Goal: Task Accomplishment & Management: Complete application form

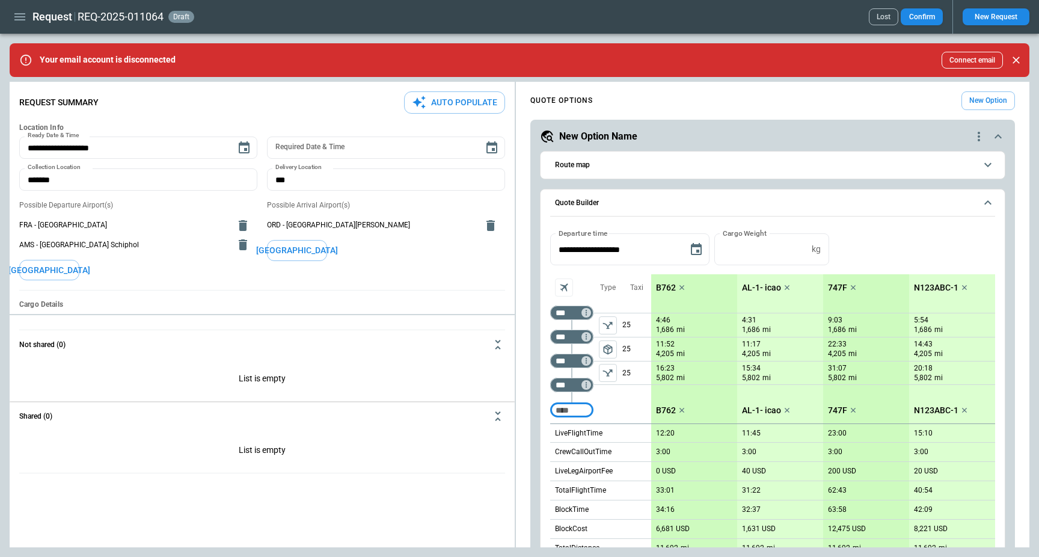
click at [439, 408] on div "**********" at bounding box center [519, 314] width 1019 height 465
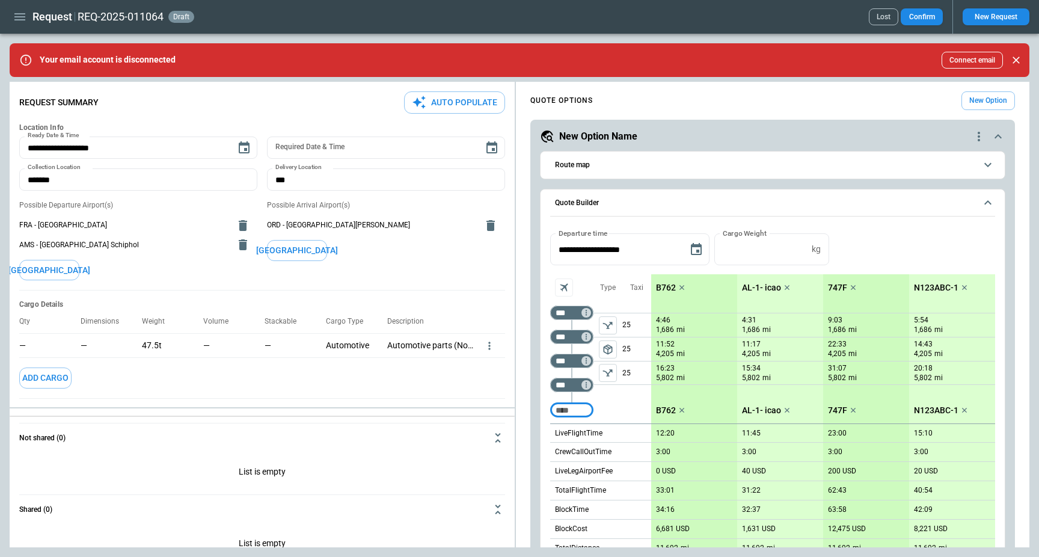
click at [439, 430] on div "**********" at bounding box center [519, 314] width 1019 height 465
click at [1016, 60] on icon "Close" at bounding box center [1015, 59] width 7 height 7
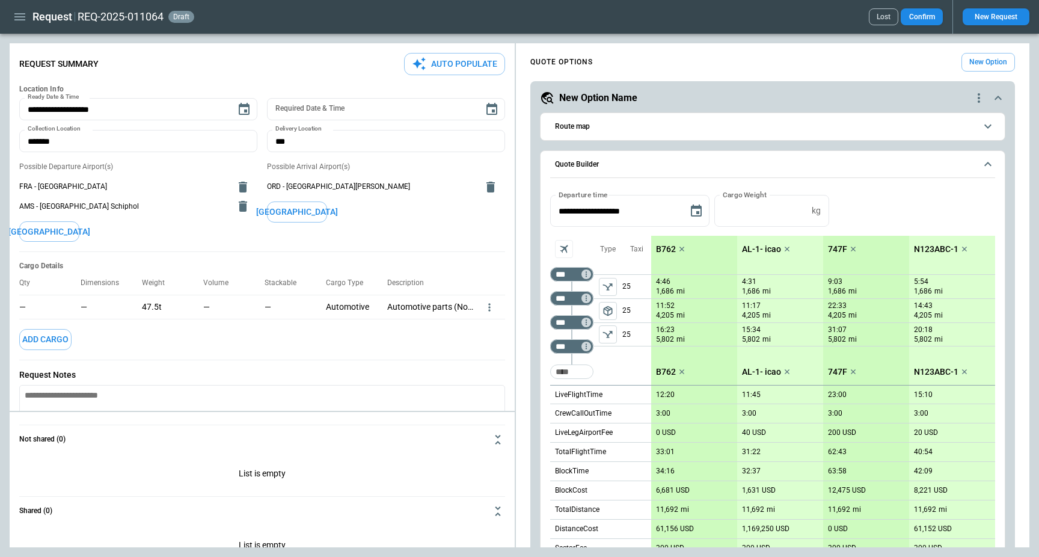
click at [662, 96] on div "New Option Name" at bounding box center [756, 98] width 432 height 14
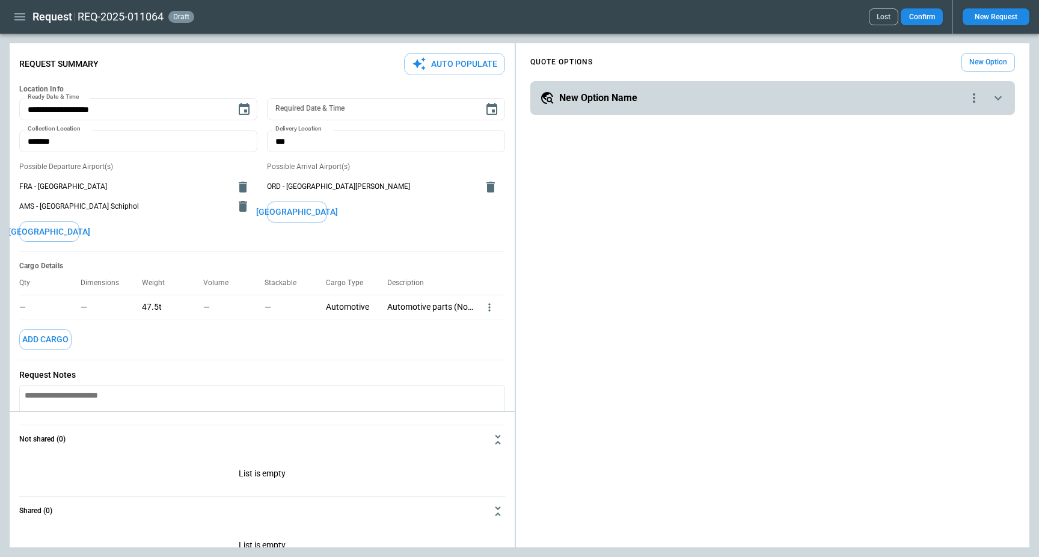
click at [489, 308] on icon "more" at bounding box center [489, 307] width 12 height 12
click at [478, 325] on li "Edit" at bounding box center [474, 326] width 42 height 17
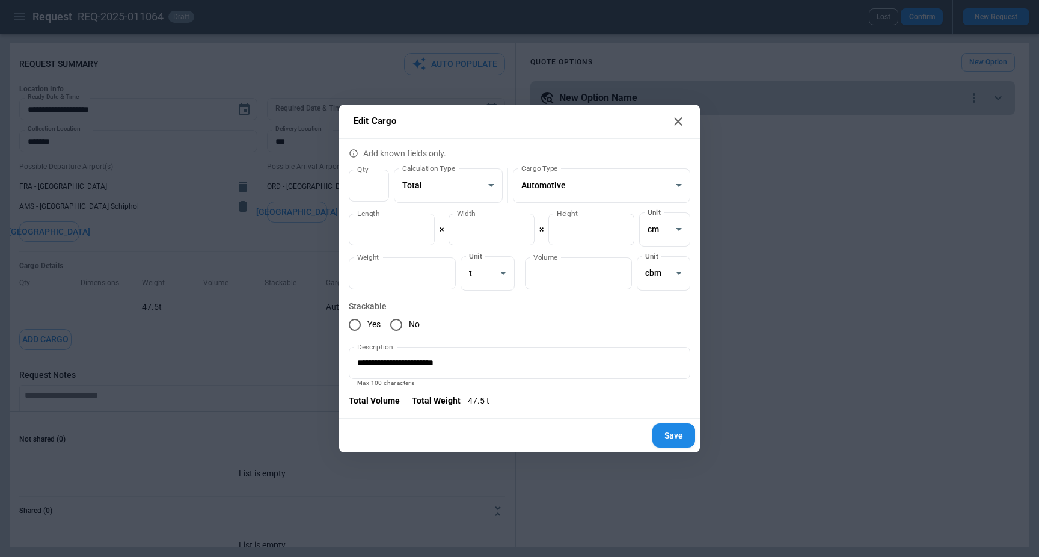
click at [735, 248] on div "**********" at bounding box center [519, 278] width 1039 height 557
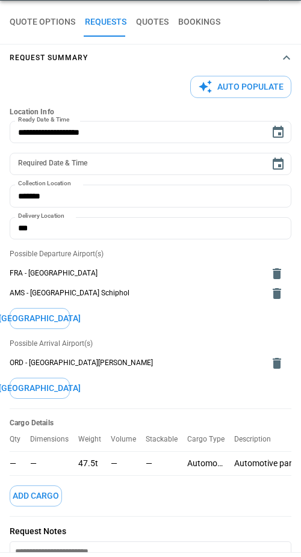
click at [137, 50] on button "Request Summary" at bounding box center [150, 57] width 301 height 26
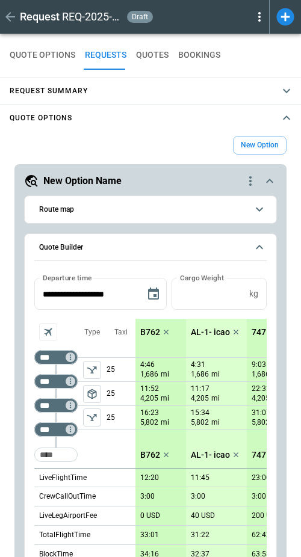
click at [99, 92] on span "Request Summary" at bounding box center [144, 90] width 269 height 5
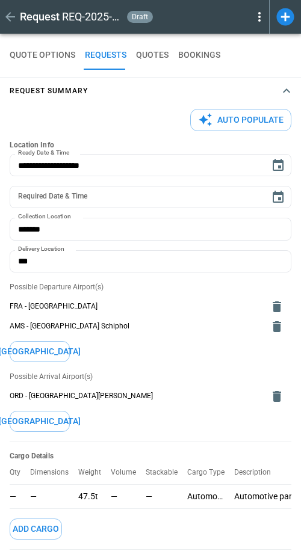
click at [249, 111] on button "Auto Populate" at bounding box center [240, 120] width 101 height 22
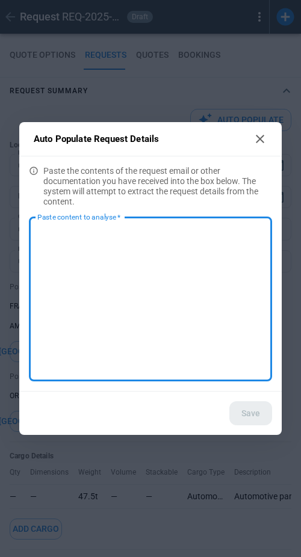
click at [258, 139] on icon at bounding box center [259, 139] width 8 height 8
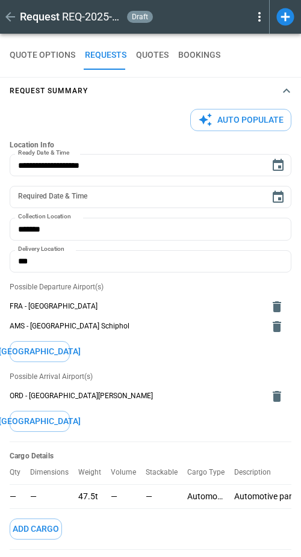
click at [256, 120] on button "Auto Populate" at bounding box center [240, 120] width 101 height 22
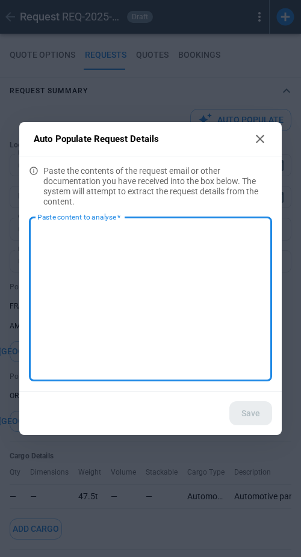
click at [260, 132] on icon at bounding box center [259, 139] width 14 height 14
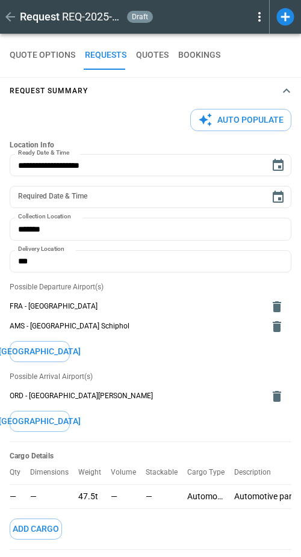
type textarea "*"
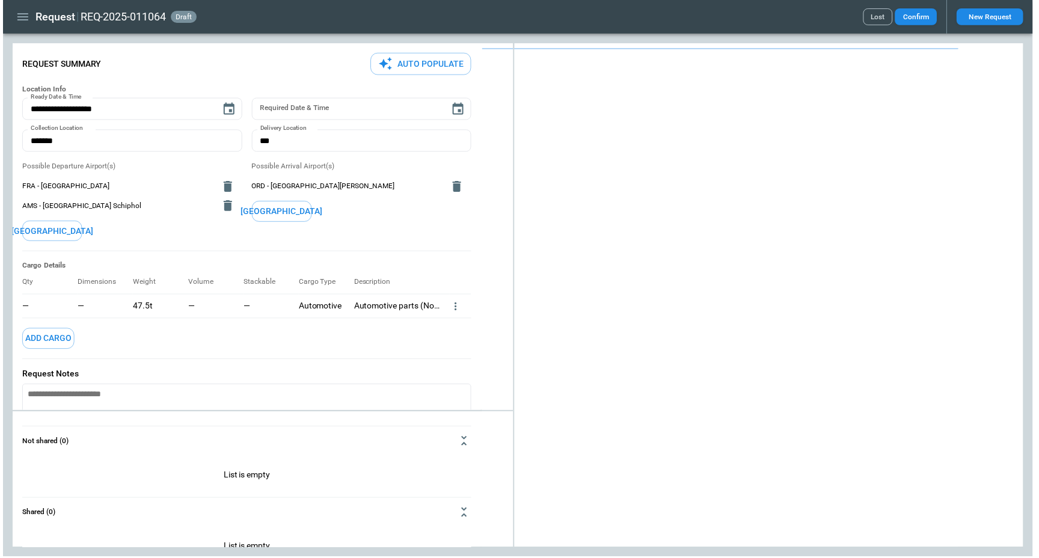
scroll to position [2, 0]
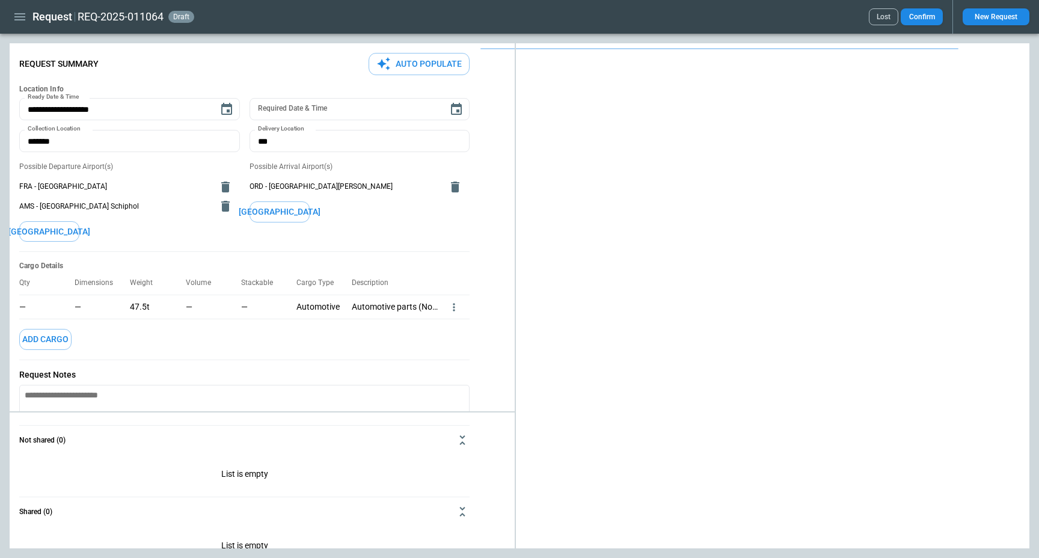
type textarea "*"
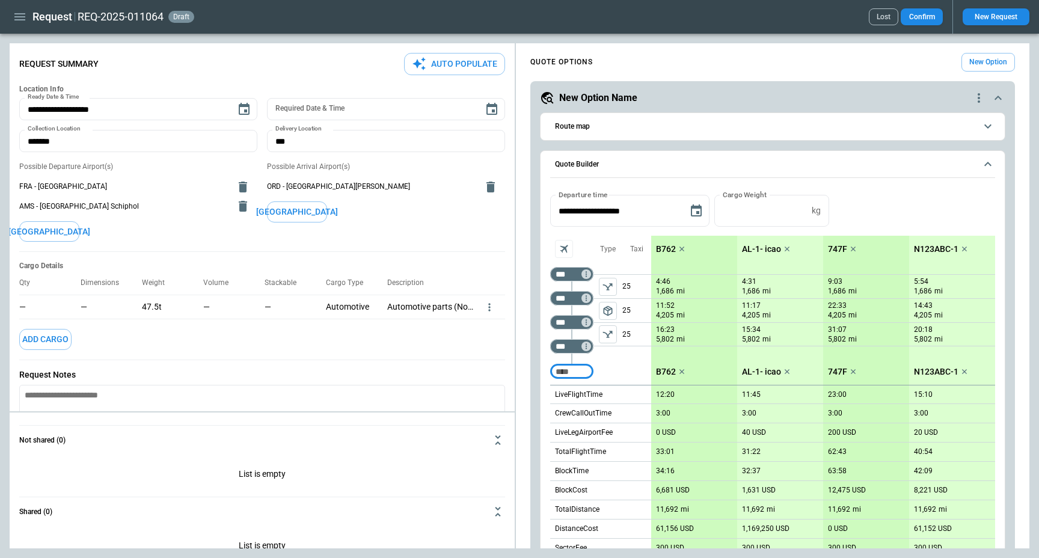
click at [430, 228] on div "Possible Arrival Airport(s) ORD - Chicago O'Hare International Airport Add Airp…" at bounding box center [386, 202] width 238 height 80
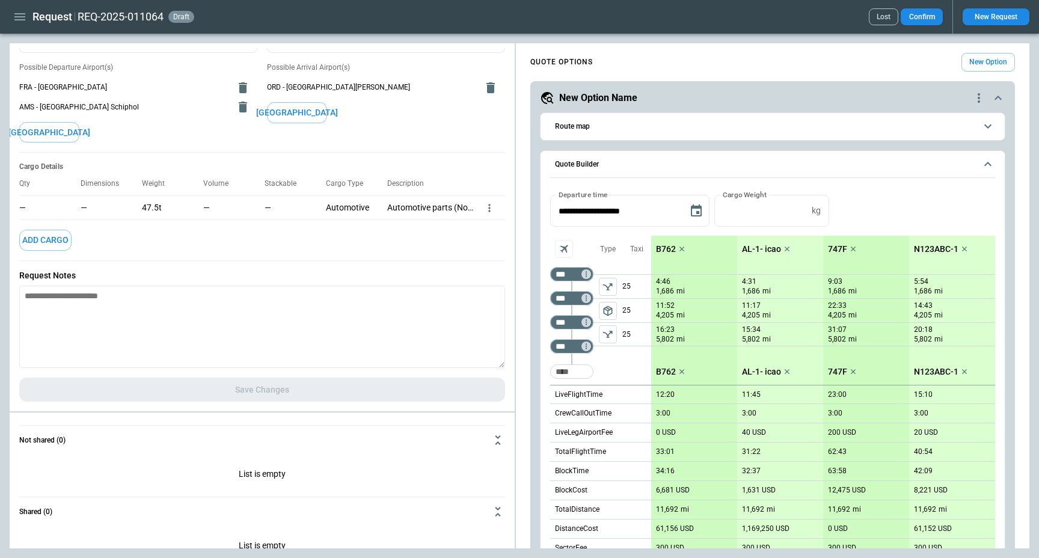
scroll to position [0, 0]
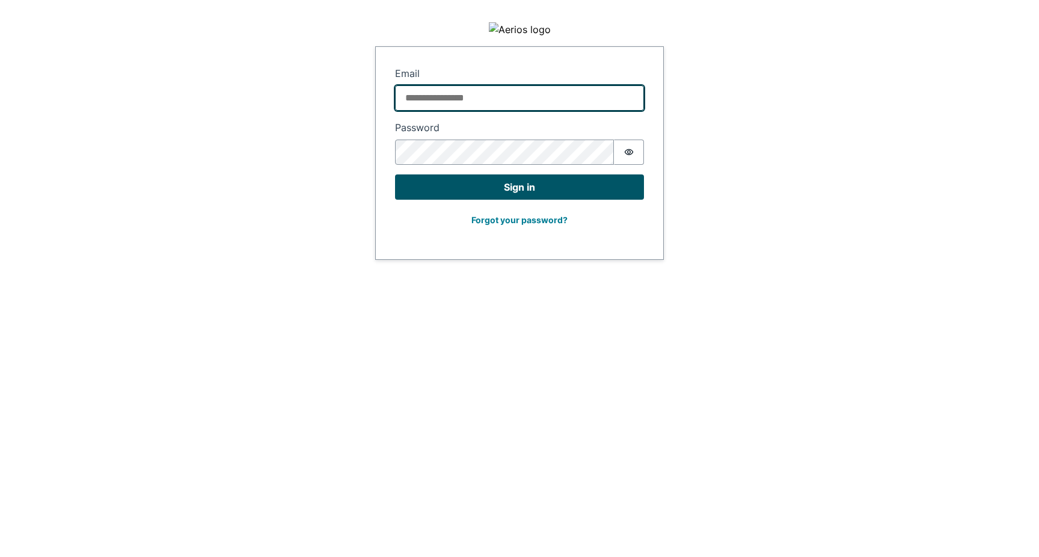
type input "**********"
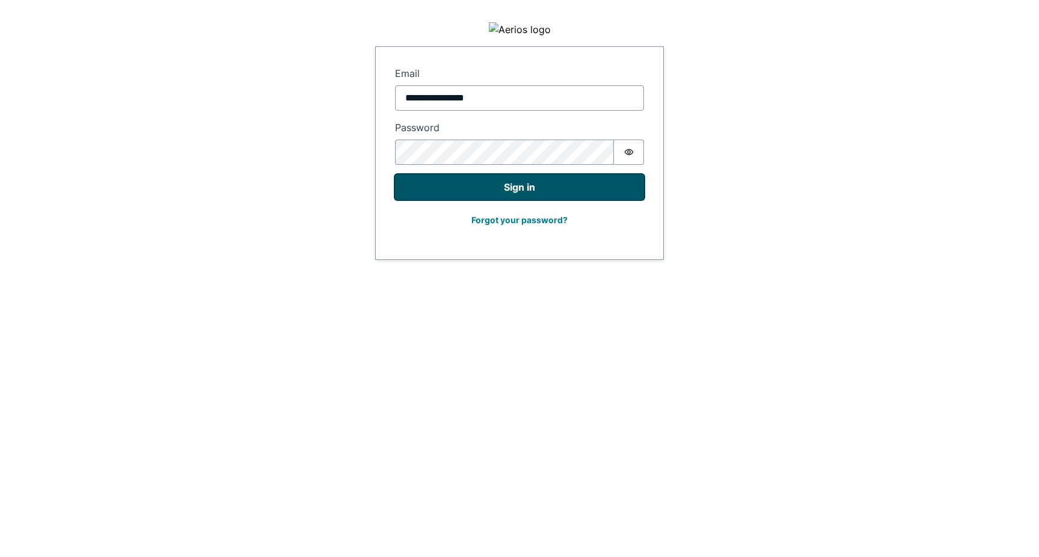
click at [446, 189] on button "Sign in" at bounding box center [519, 186] width 249 height 25
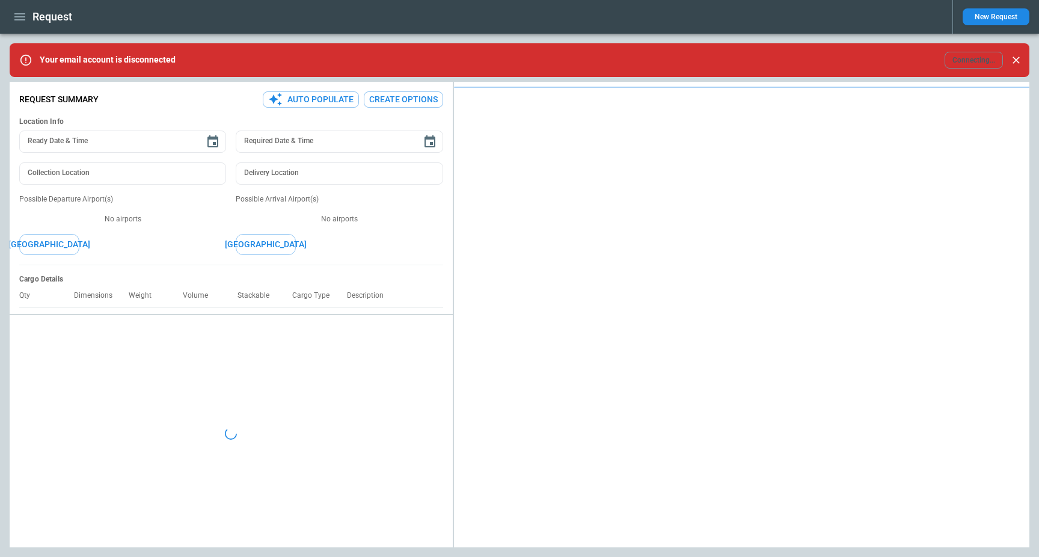
type textarea "*"
type input "**********"
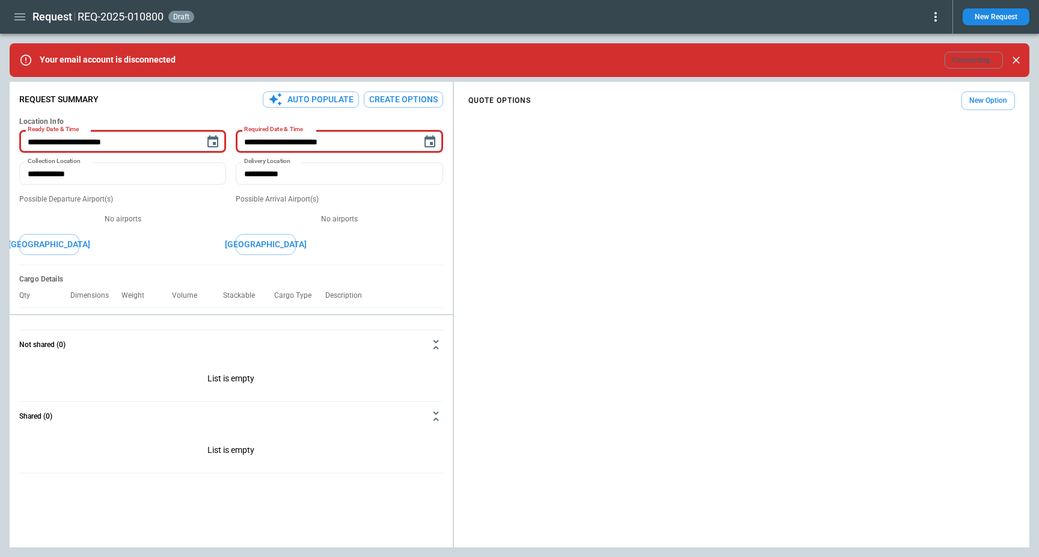
type textarea "*"
click at [599, 109] on div "QUOTE OPTIONS New Option" at bounding box center [741, 100] width 546 height 19
click at [25, 16] on icon "button" at bounding box center [20, 17] width 14 height 14
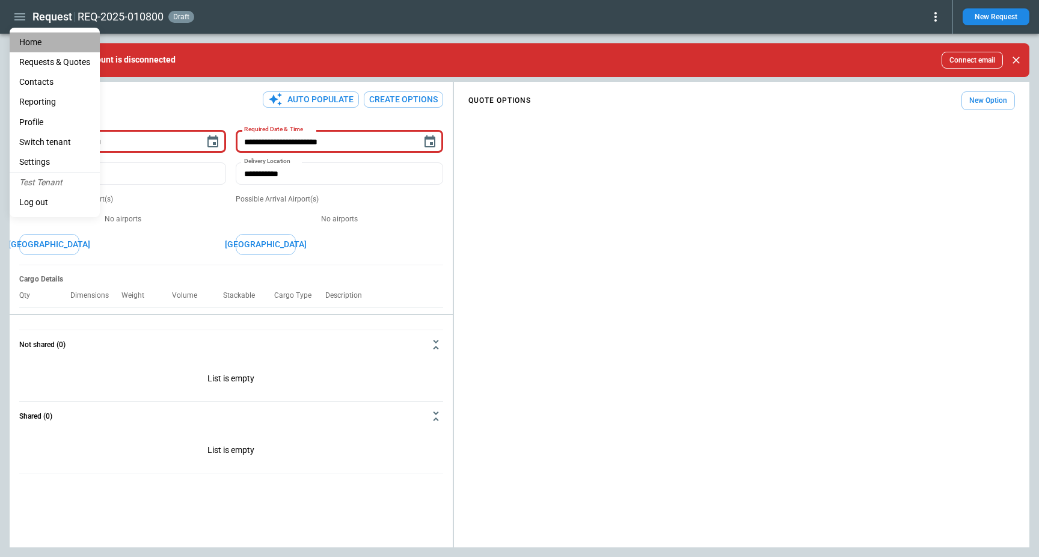
click at [45, 32] on li "Home" at bounding box center [55, 42] width 90 height 20
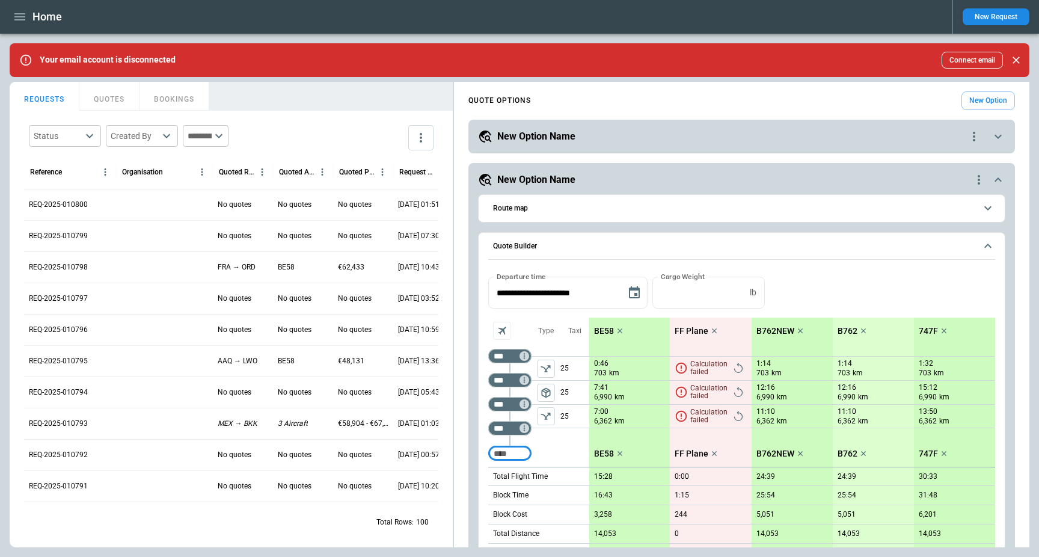
click at [115, 87] on button "QUOTES" at bounding box center [109, 96] width 60 height 29
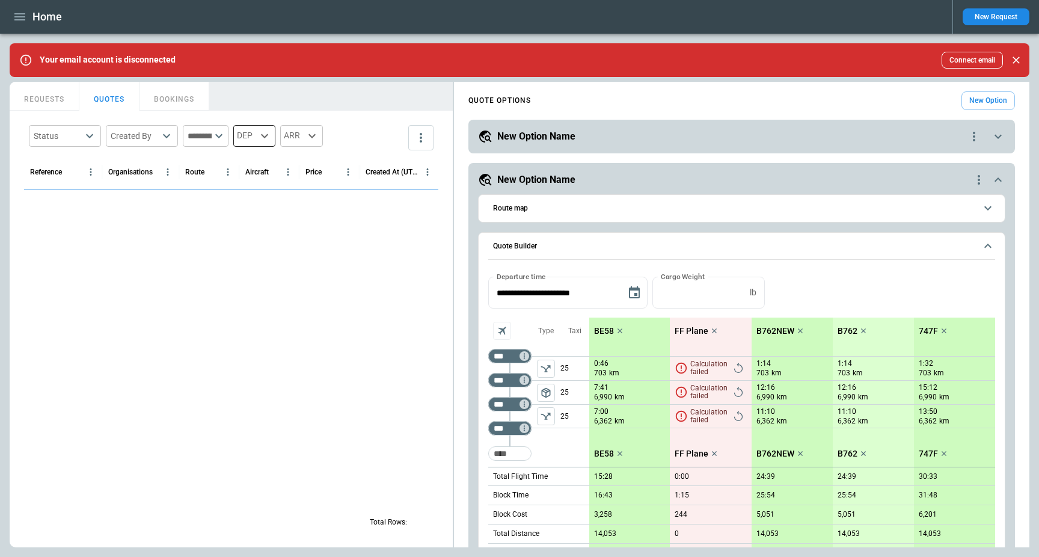
click at [266, 135] on div "DEP" at bounding box center [254, 136] width 42 height 22
click at [296, 109] on div at bounding box center [519, 278] width 1039 height 557
click at [314, 138] on div "ARR" at bounding box center [301, 136] width 43 height 22
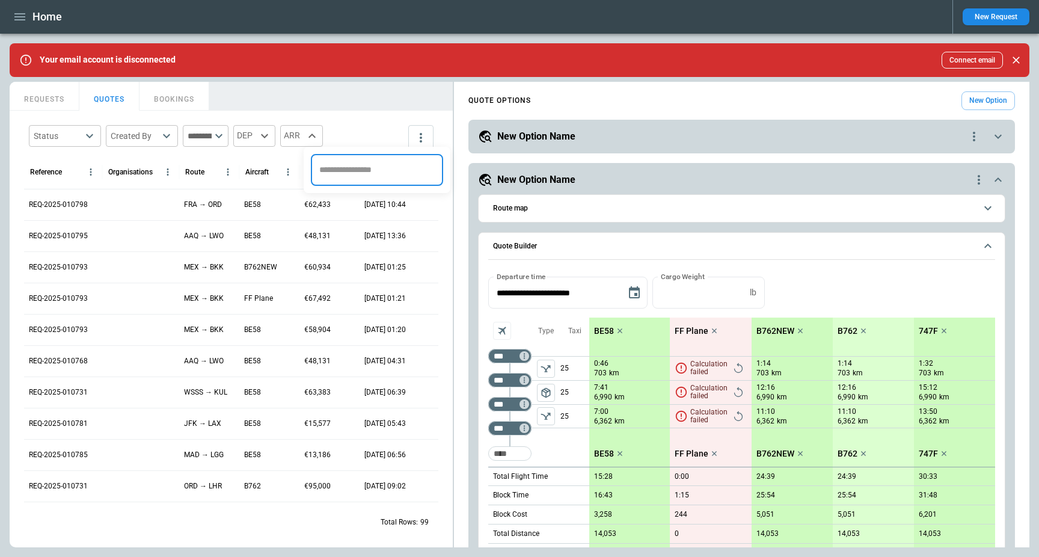
click at [330, 108] on div at bounding box center [519, 278] width 1039 height 557
click at [49, 94] on button "REQUESTS" at bounding box center [45, 96] width 70 height 29
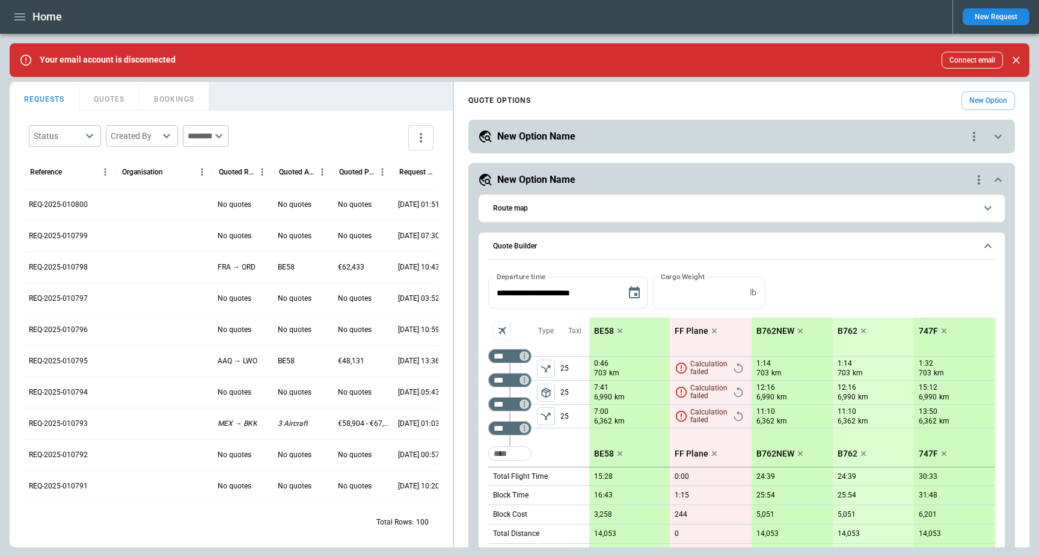
click at [724, 218] on button "Route map" at bounding box center [741, 208] width 507 height 27
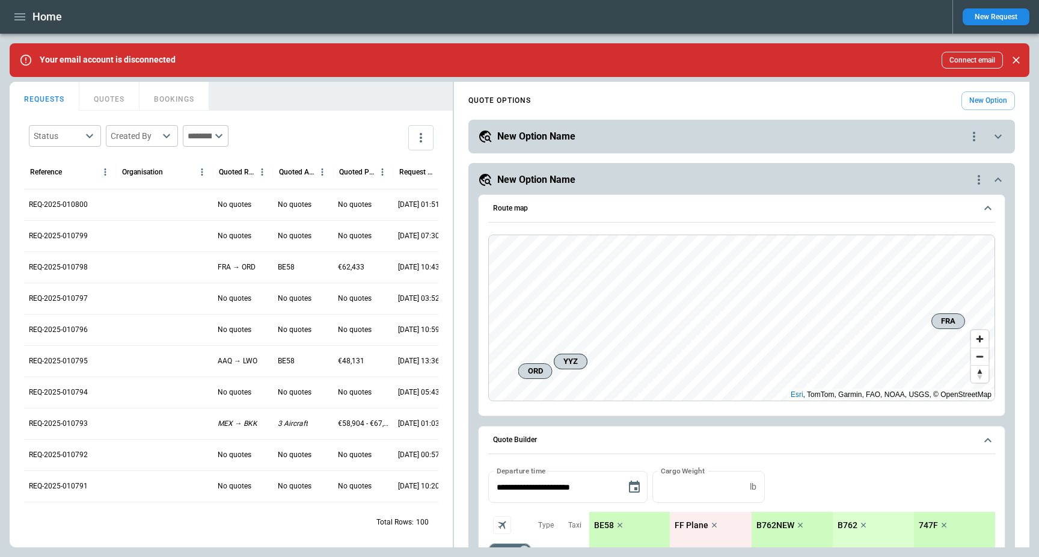
click at [724, 218] on button "Route map" at bounding box center [741, 209] width 507 height 28
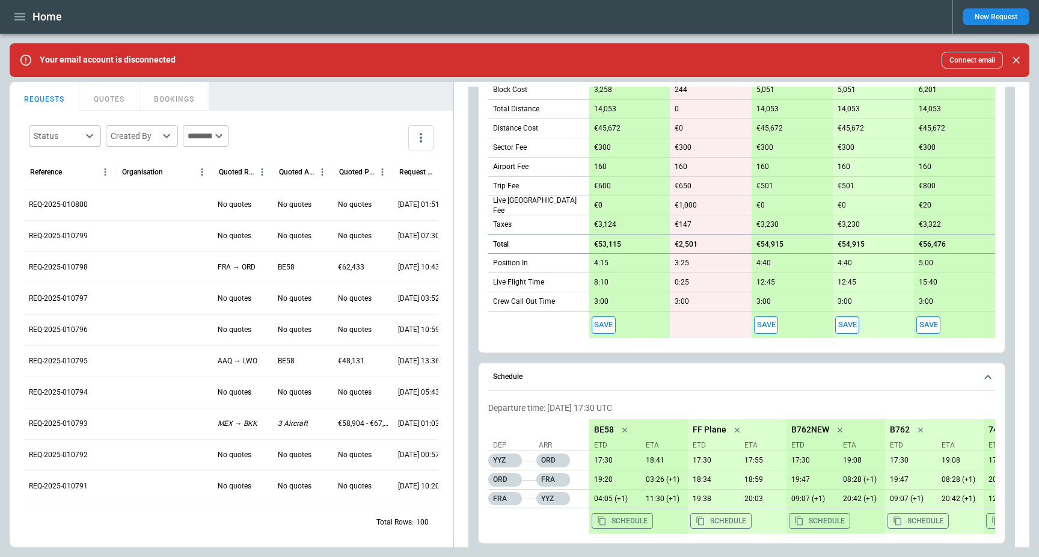
scroll to position [473, 0]
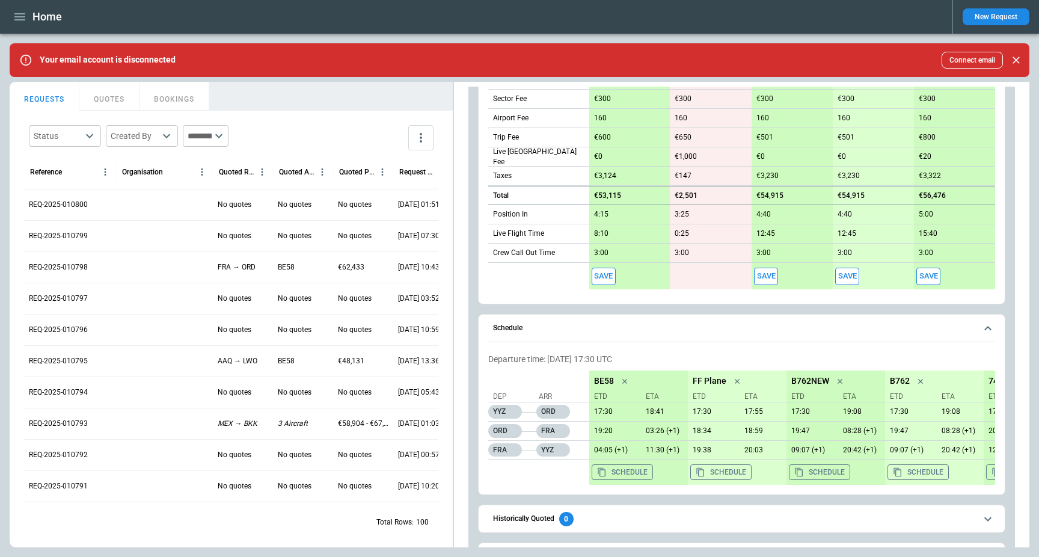
click at [679, 328] on span "Schedule" at bounding box center [734, 328] width 483 height 8
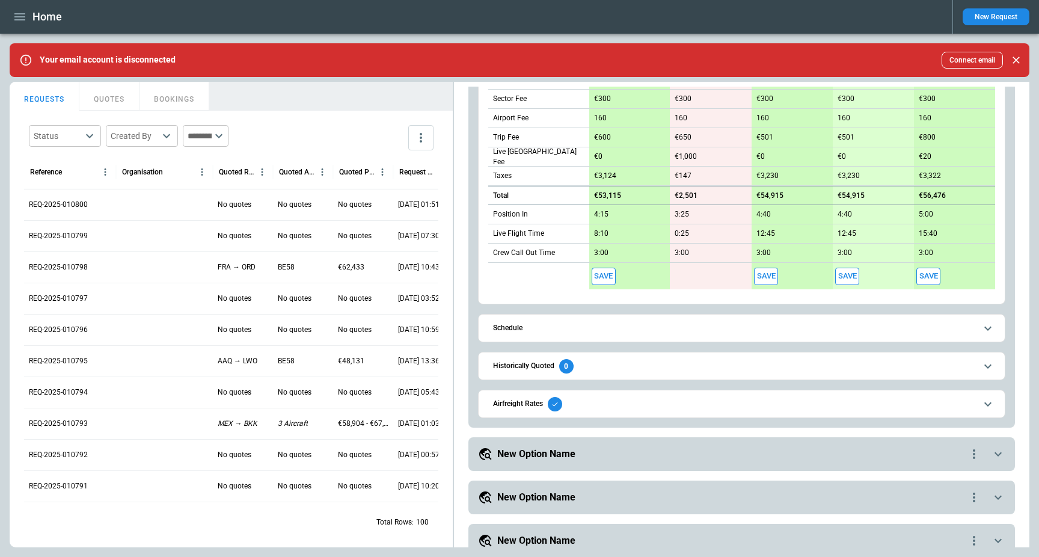
click at [605, 398] on span "Airfreight Rates" at bounding box center [734, 404] width 483 height 14
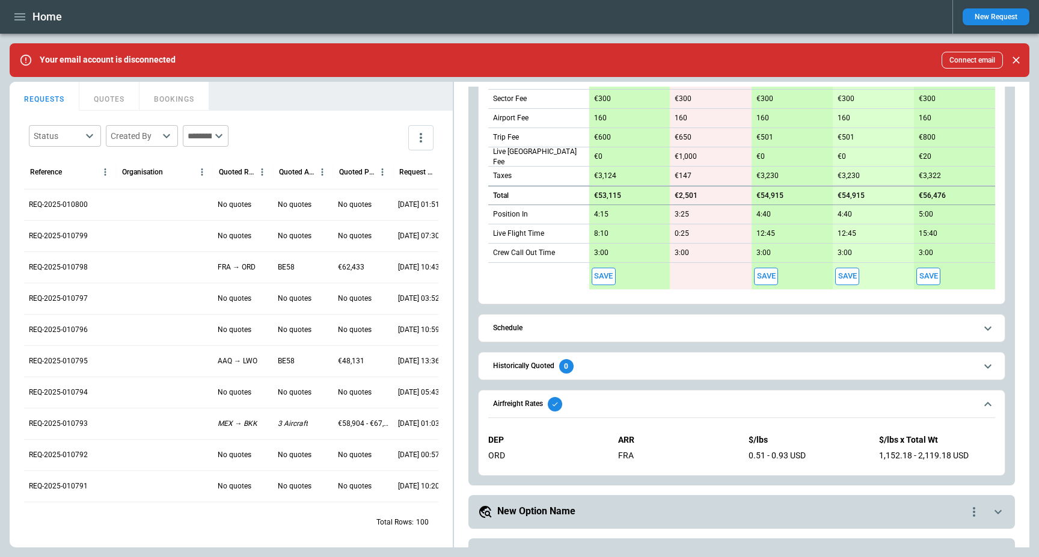
click at [748, 402] on span "Airfreight Rates" at bounding box center [734, 404] width 483 height 14
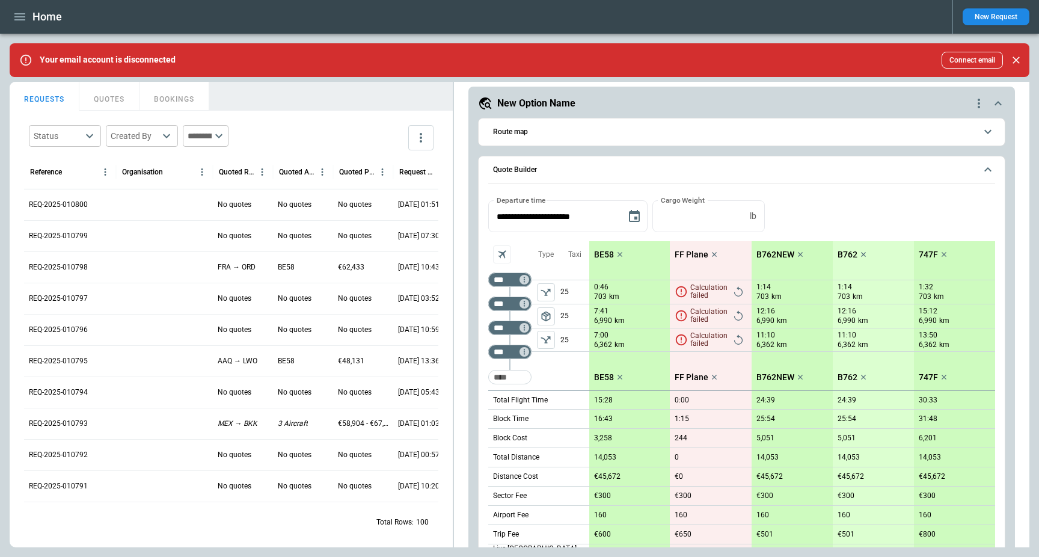
scroll to position [36, 0]
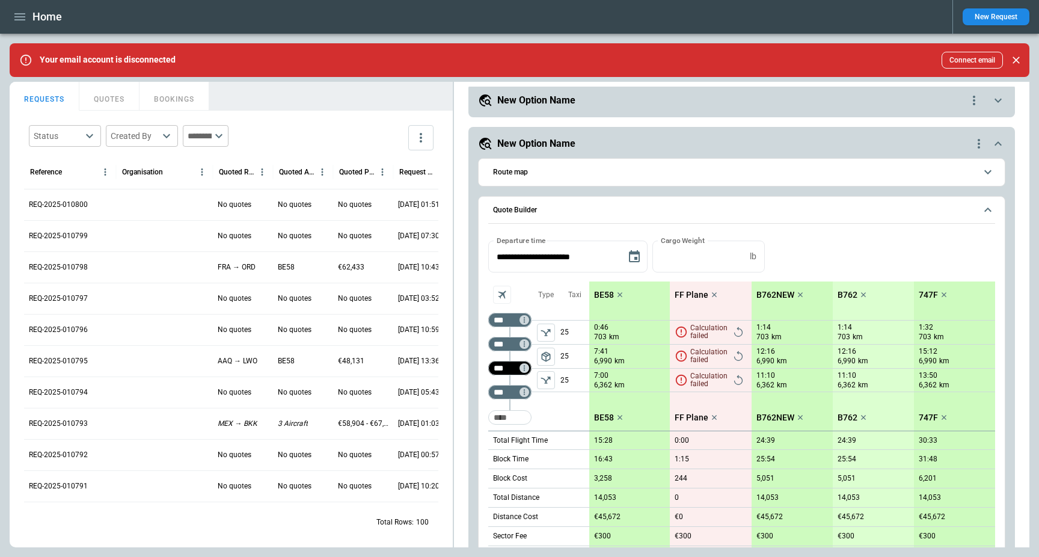
click at [509, 369] on input "***" at bounding box center [507, 368] width 34 height 12
type input "***"
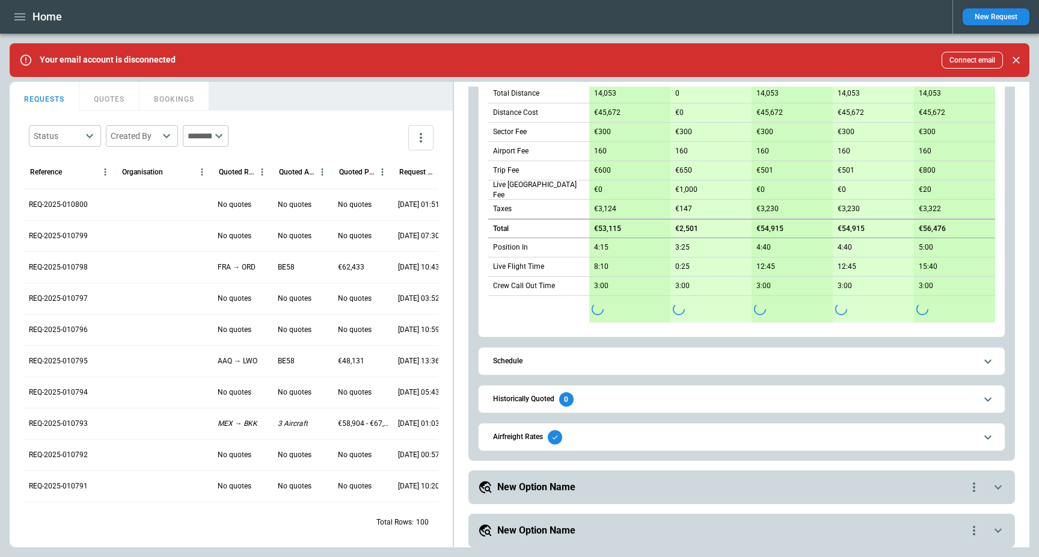
scroll to position [451, 0]
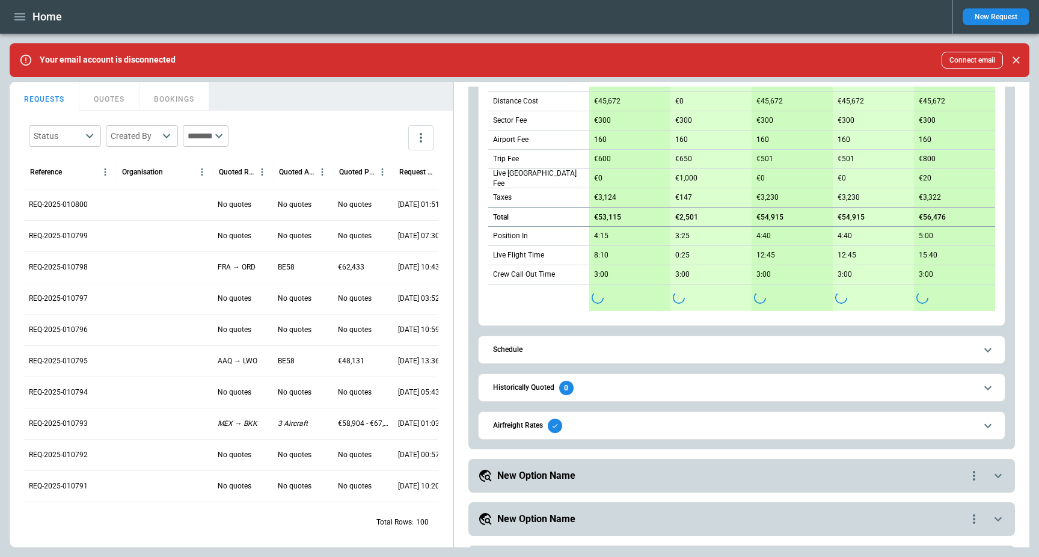
click at [594, 430] on span "Airfreight Rates" at bounding box center [734, 425] width 483 height 14
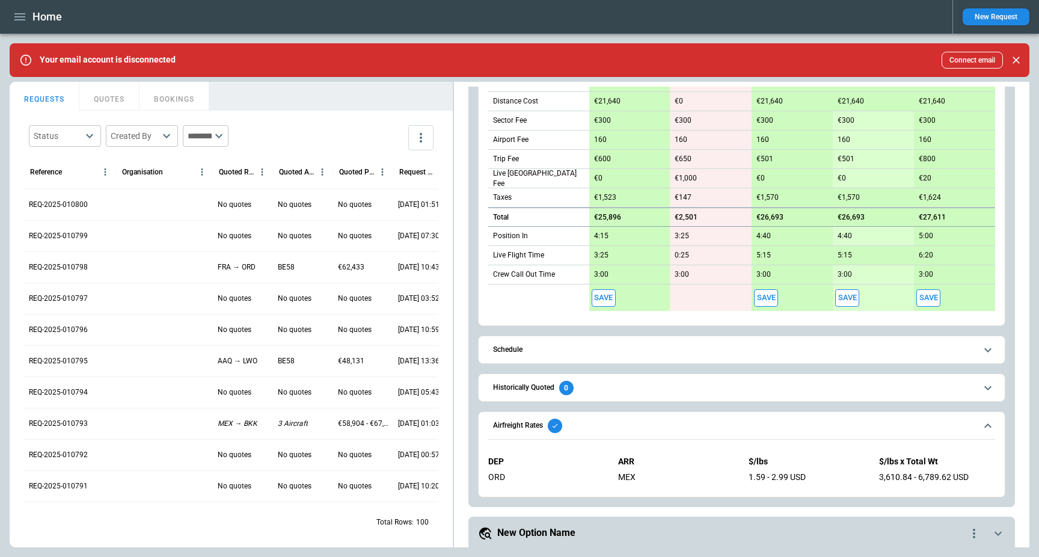
scroll to position [111, 0]
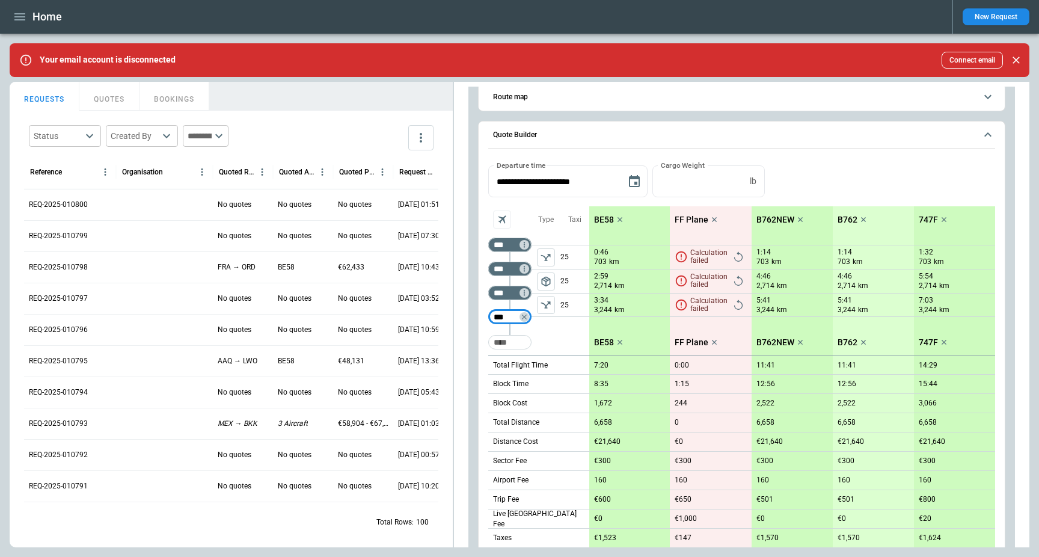
click at [543, 322] on div "package_2" at bounding box center [545, 281] width 29 height 96
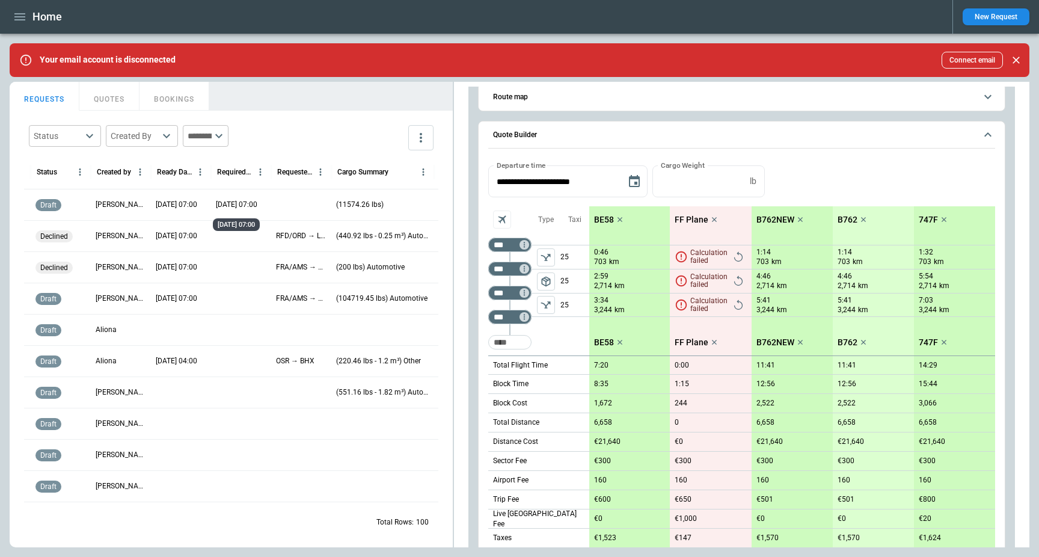
scroll to position [0, 26]
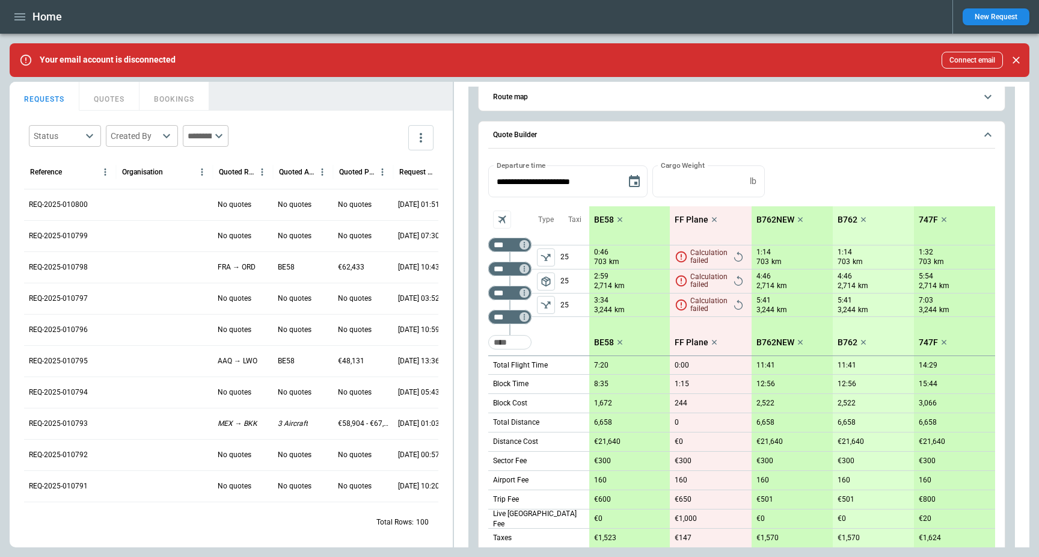
click at [67, 211] on div "REQ-2025-010800" at bounding box center [70, 204] width 92 height 31
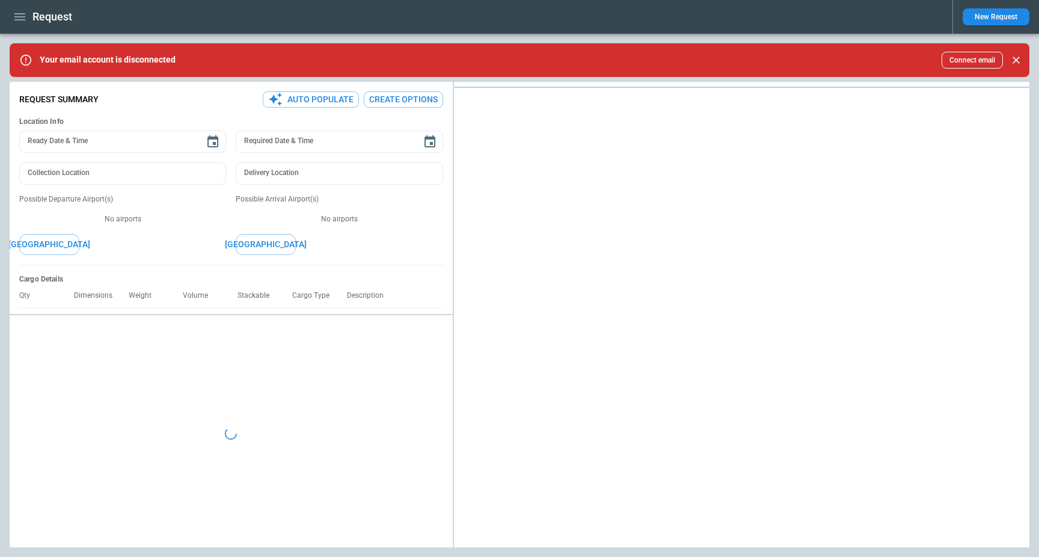
type textarea "*"
type input "**********"
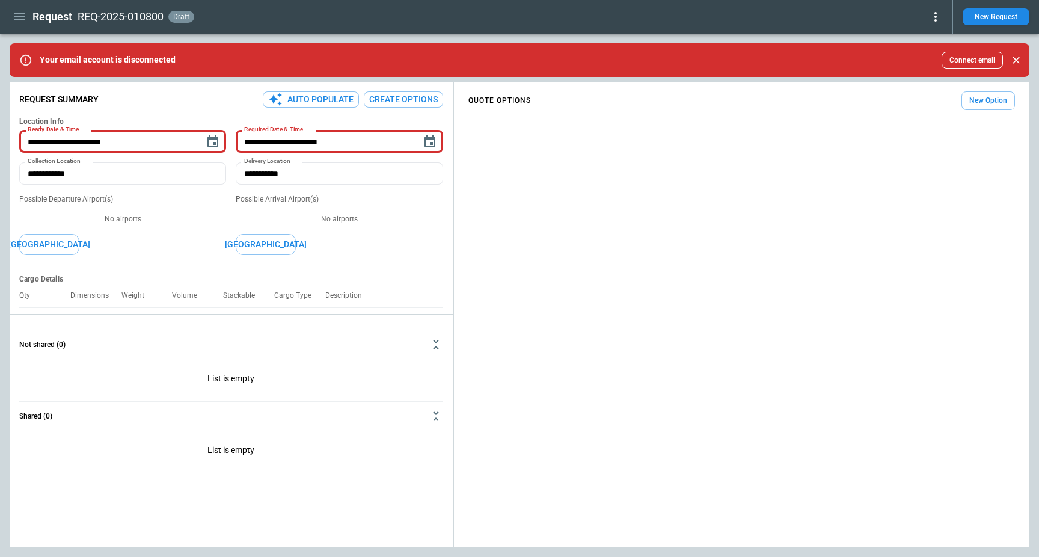
click at [340, 105] on button "Auto Populate" at bounding box center [311, 99] width 96 height 16
type textarea "*"
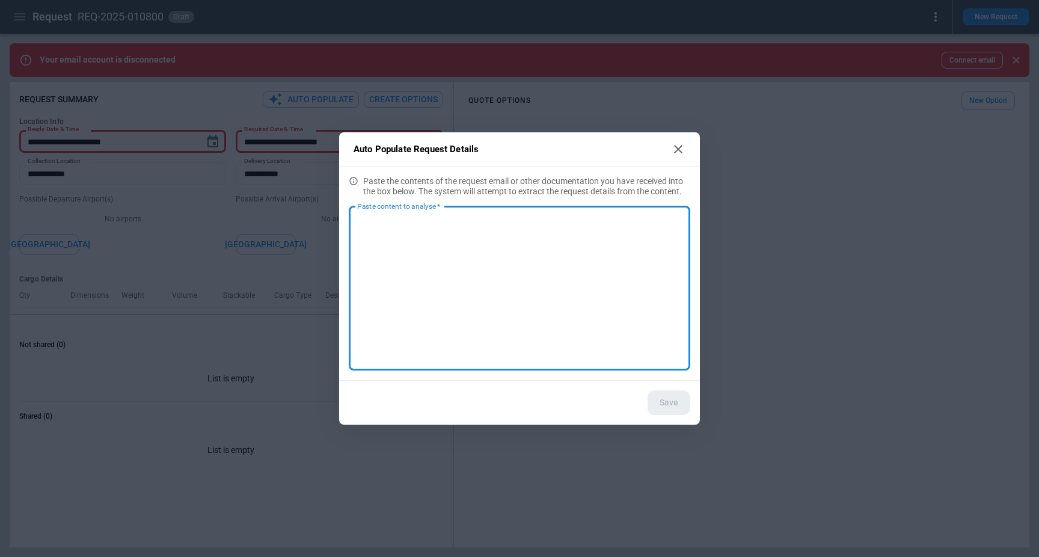
paste textarea "**********"
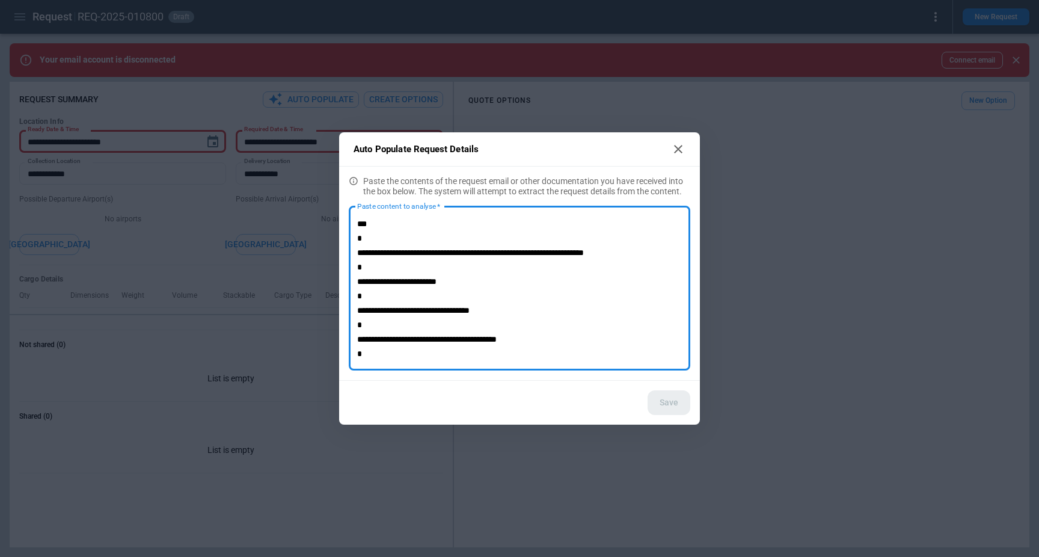
scroll to position [99, 0]
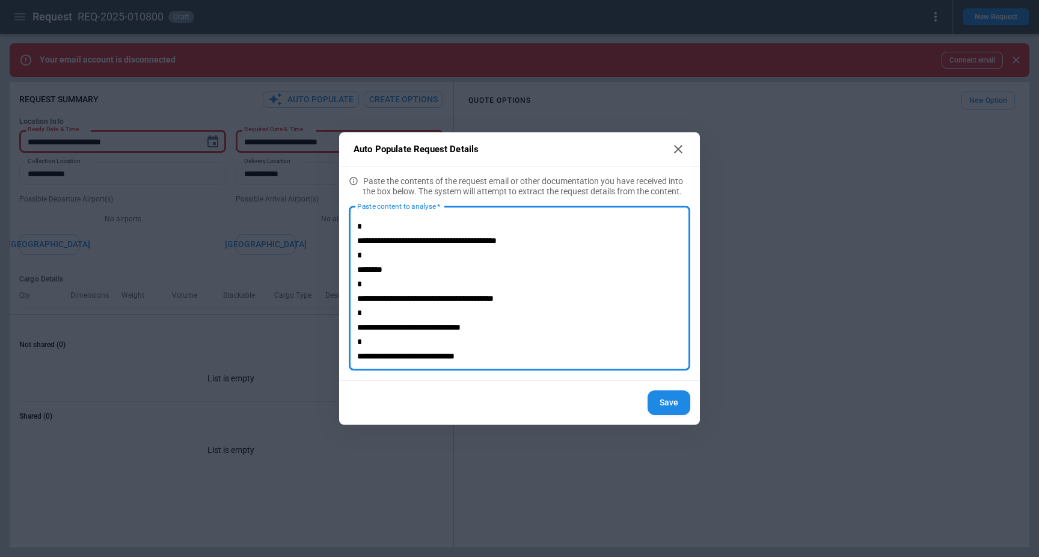
type textarea "**********"
click at [678, 402] on button "Save" at bounding box center [668, 402] width 43 height 25
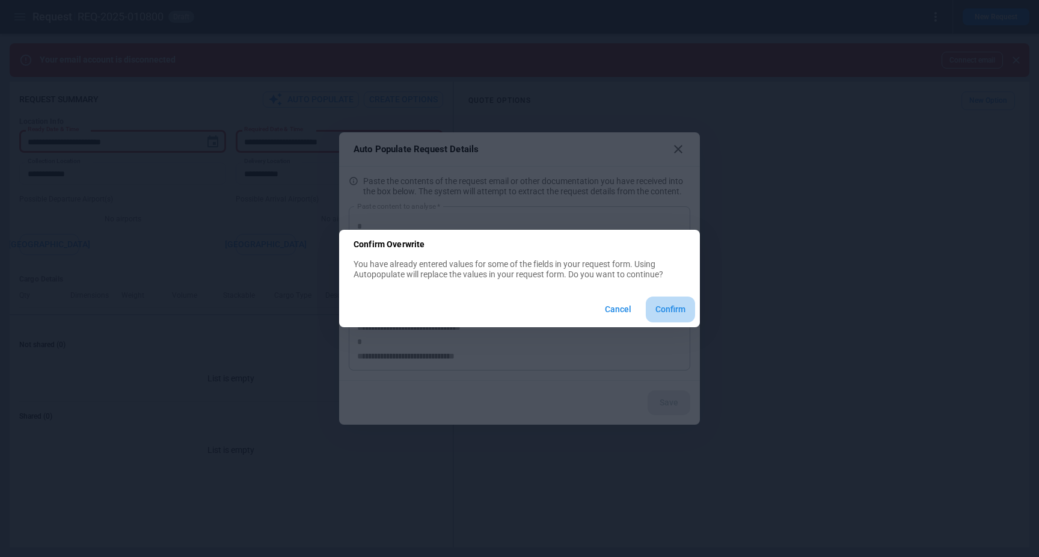
click at [688, 307] on button "Confirm" at bounding box center [670, 309] width 49 height 26
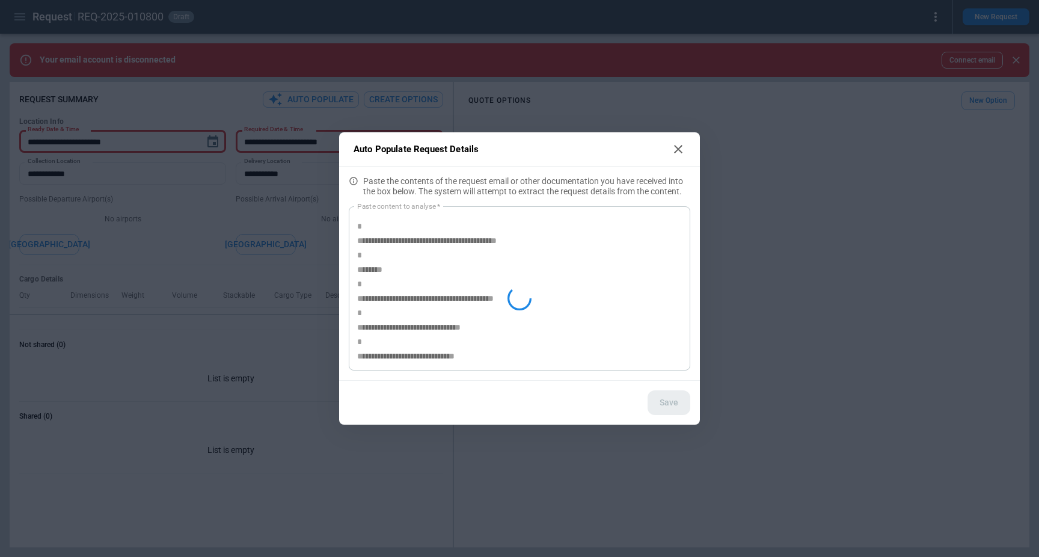
type textarea "*"
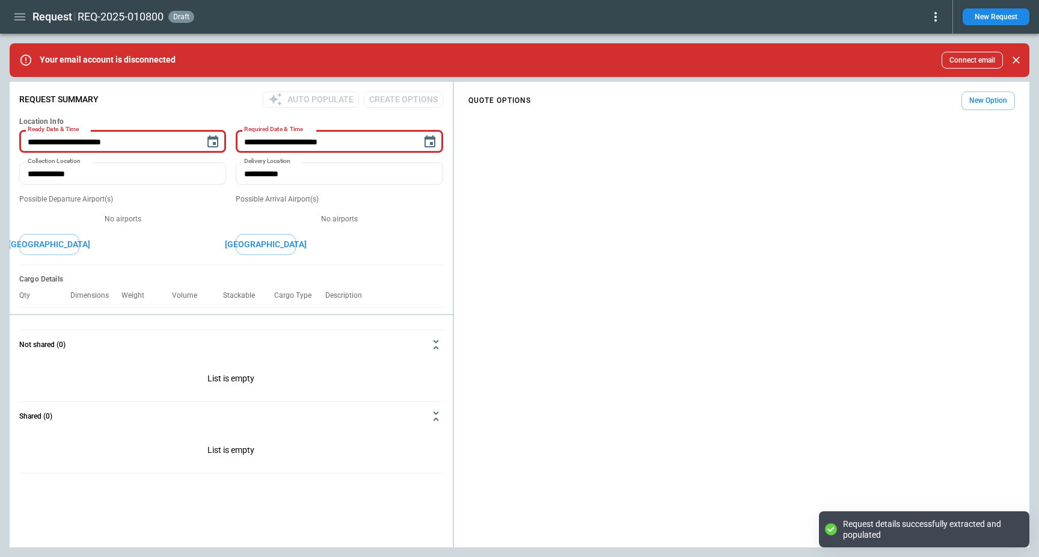
scroll to position [0, 0]
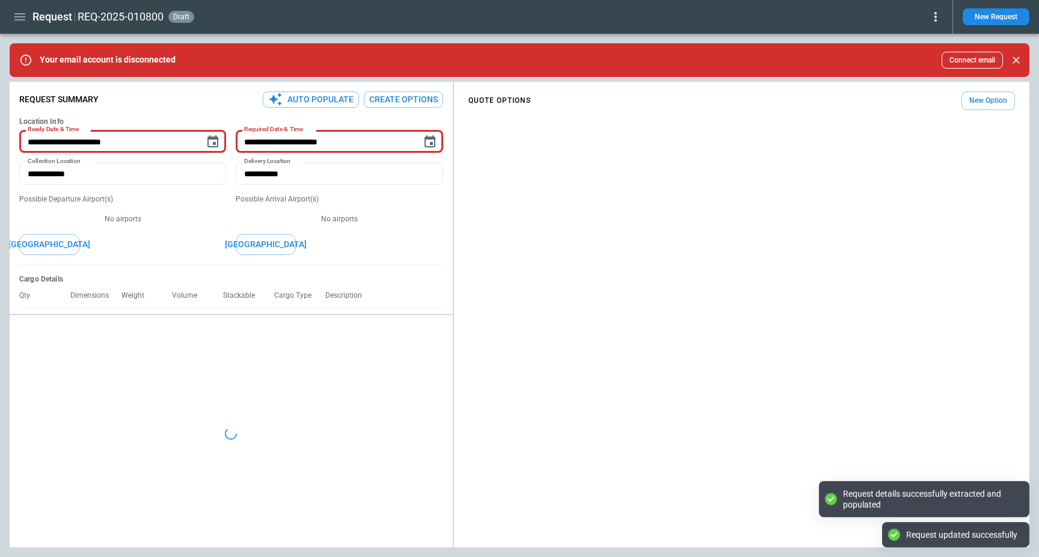
type textarea "*"
type input "**********"
type input "***"
type textarea "*"
type input "**********"
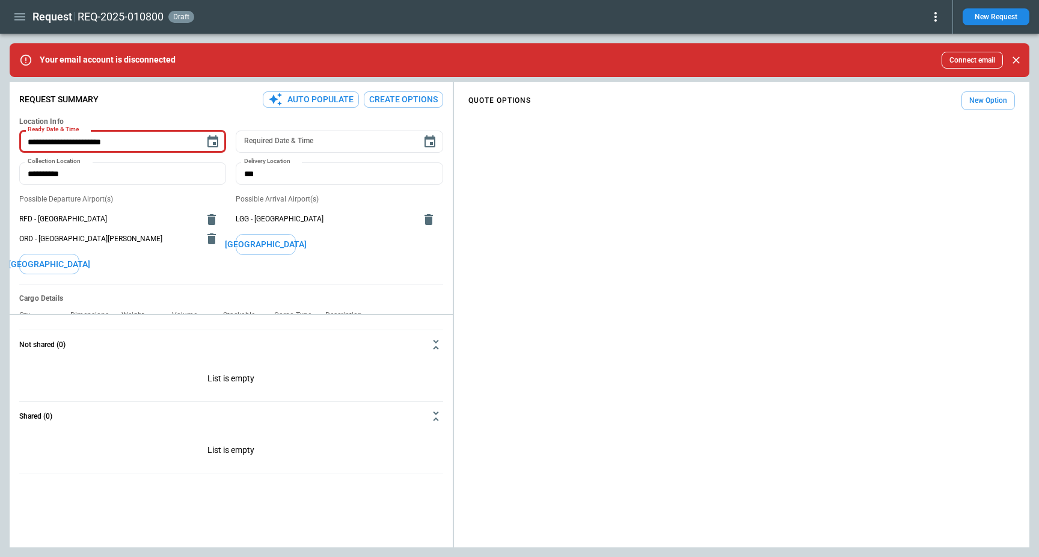
click at [400, 97] on button "Create Options" at bounding box center [403, 99] width 79 height 16
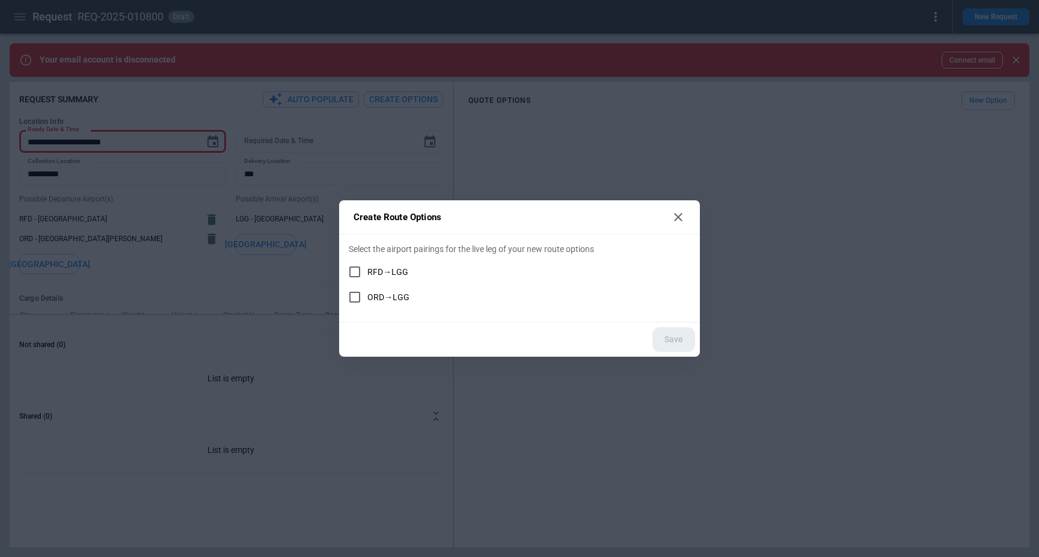
click at [385, 273] on span "RFD→LGG" at bounding box center [387, 272] width 41 height 10
click at [387, 289] on label "ORD→LGG" at bounding box center [511, 296] width 338 height 25
click at [681, 334] on button "Save" at bounding box center [673, 339] width 43 height 25
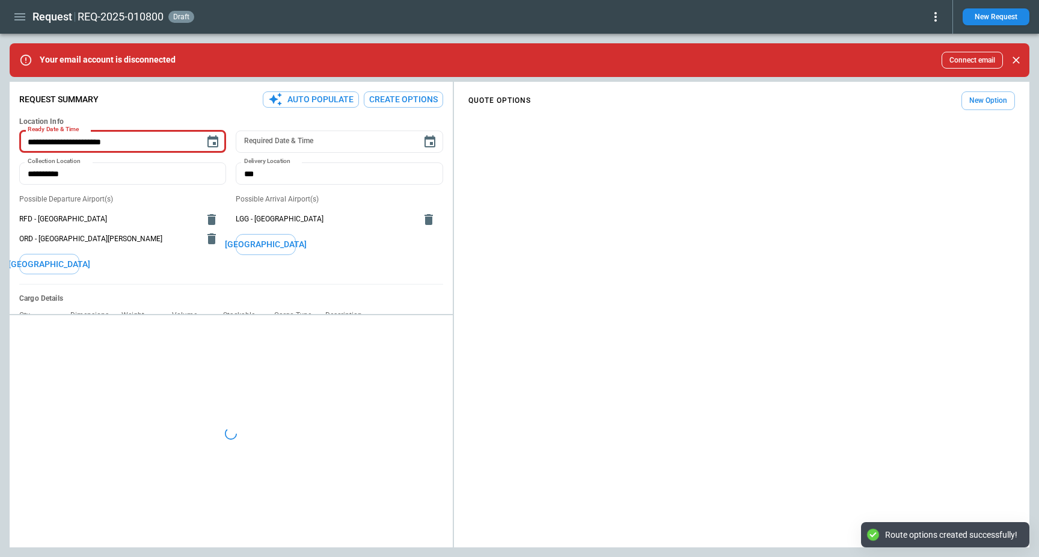
type textarea "*"
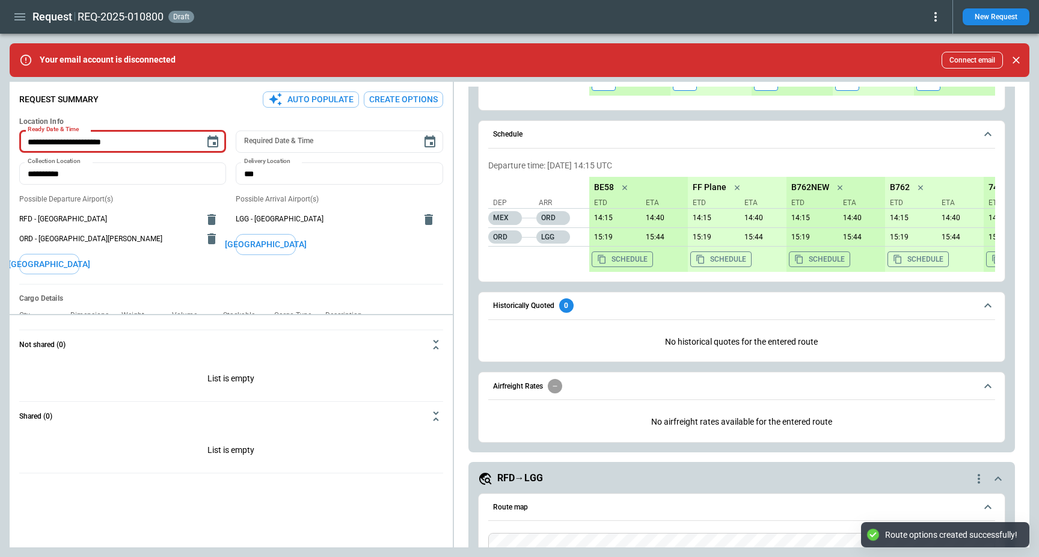
scroll to position [772, 0]
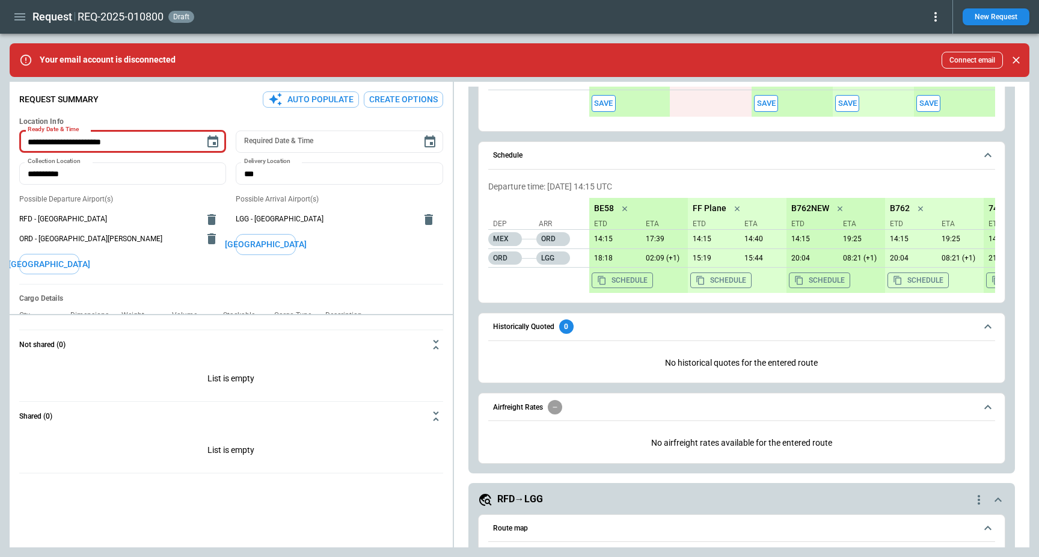
click at [524, 501] on h5 "RFD→LGG" at bounding box center [520, 498] width 46 height 13
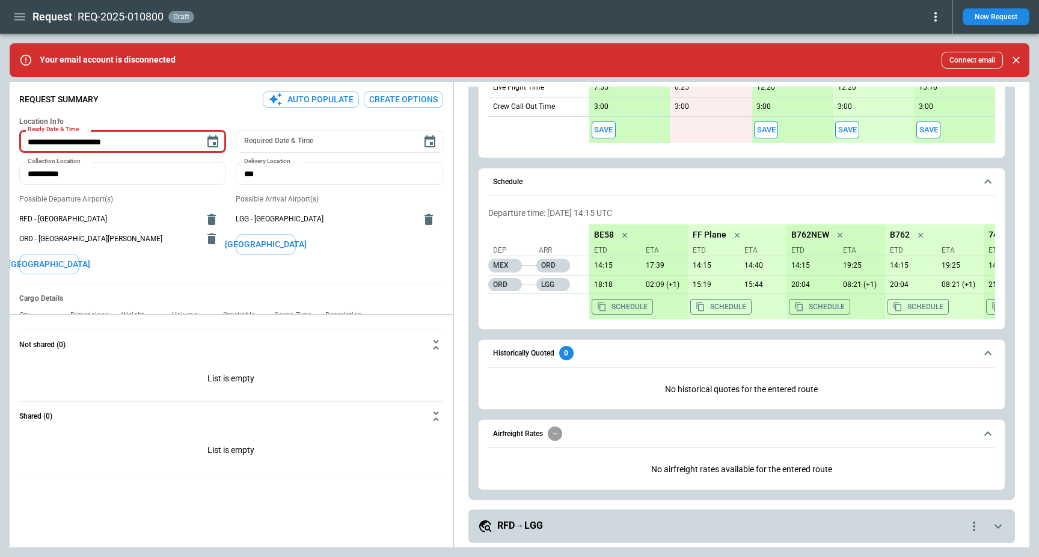
scroll to position [0, 0]
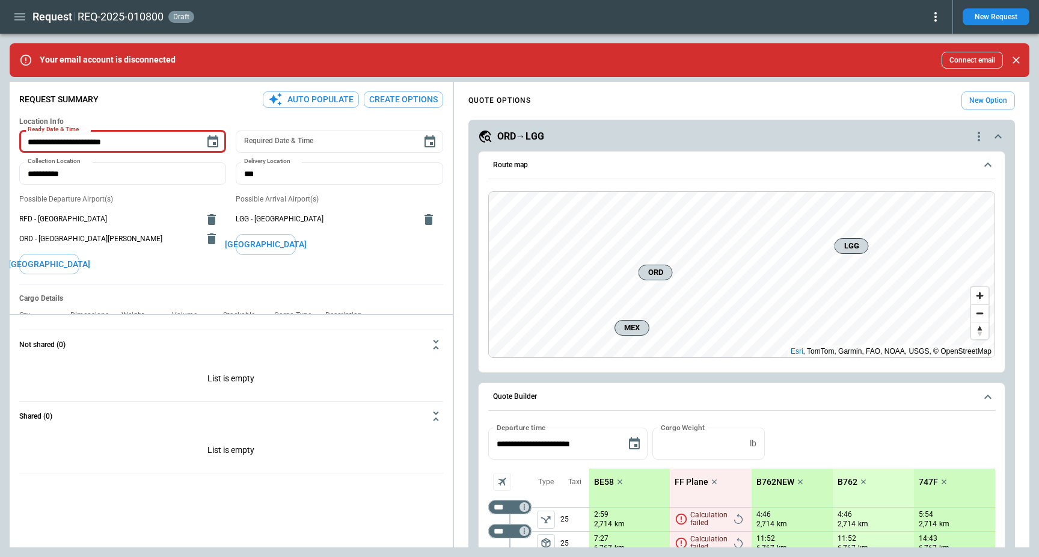
click at [589, 141] on div "ORD→LGG" at bounding box center [724, 136] width 493 height 14
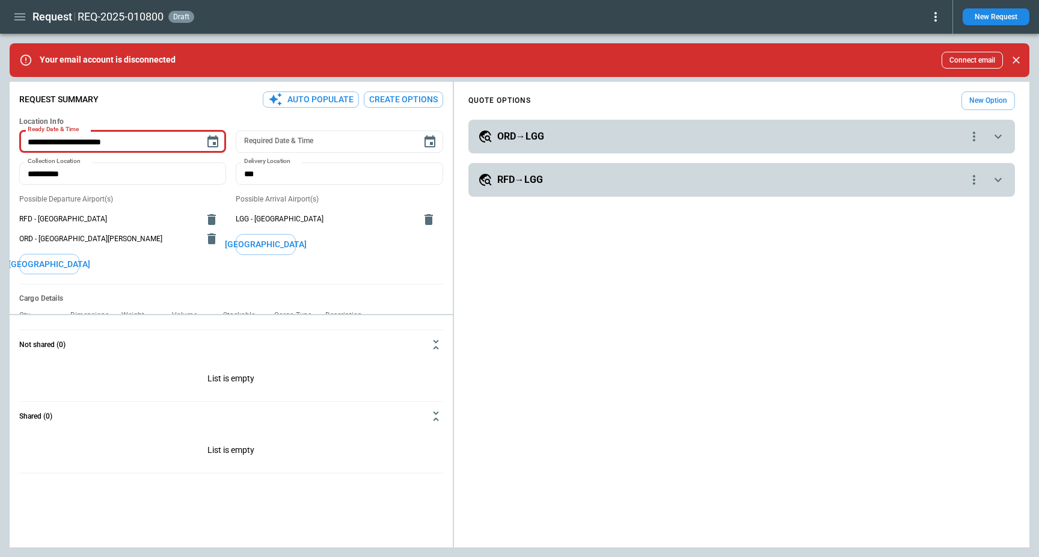
click at [557, 140] on div "ORD→LGG" at bounding box center [722, 136] width 489 height 14
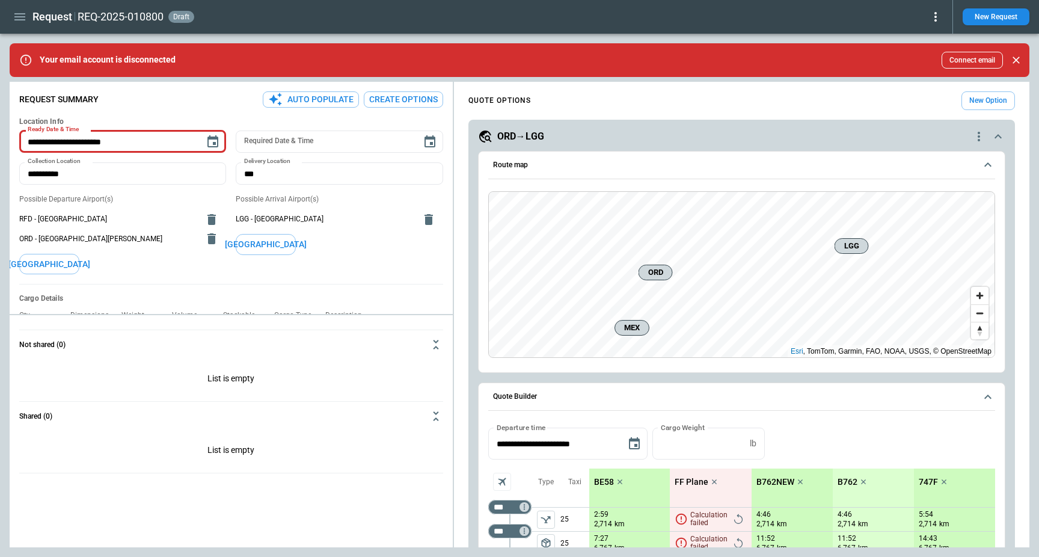
click at [575, 169] on button "Route map" at bounding box center [741, 165] width 507 height 28
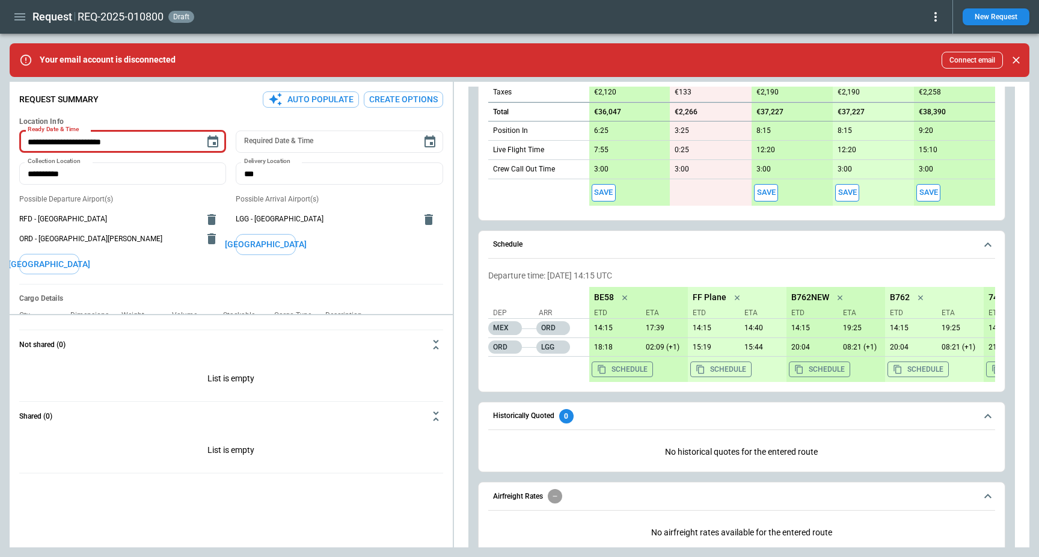
scroll to position [538, 0]
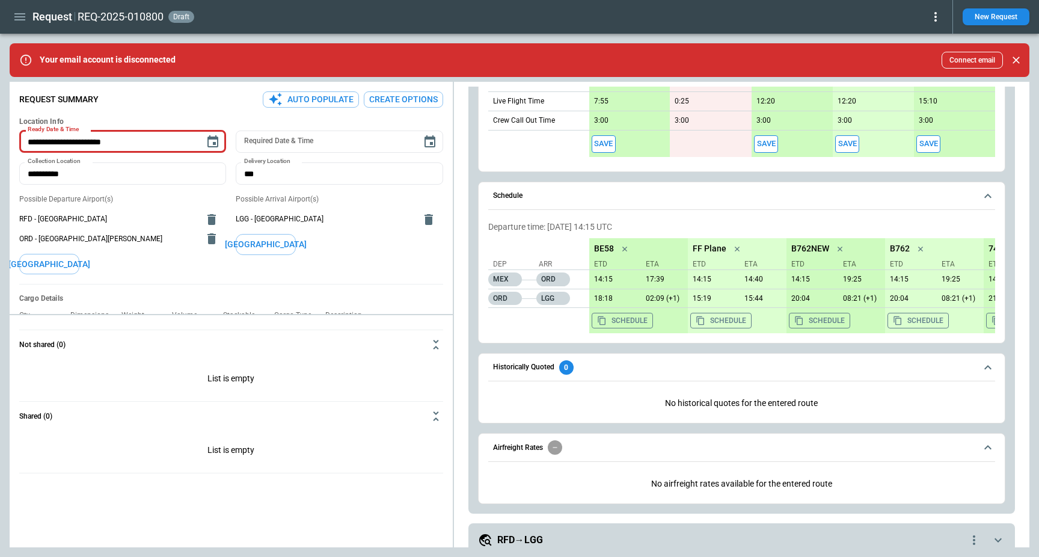
click at [602, 373] on span "Historically Quoted 0" at bounding box center [734, 367] width 483 height 14
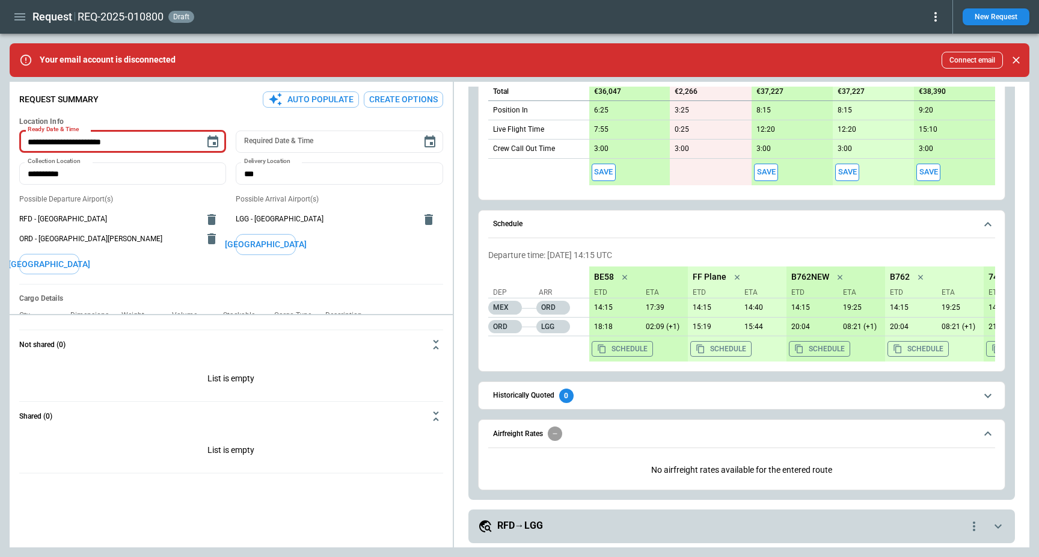
click at [623, 430] on span "Airfreight Rates" at bounding box center [734, 433] width 483 height 14
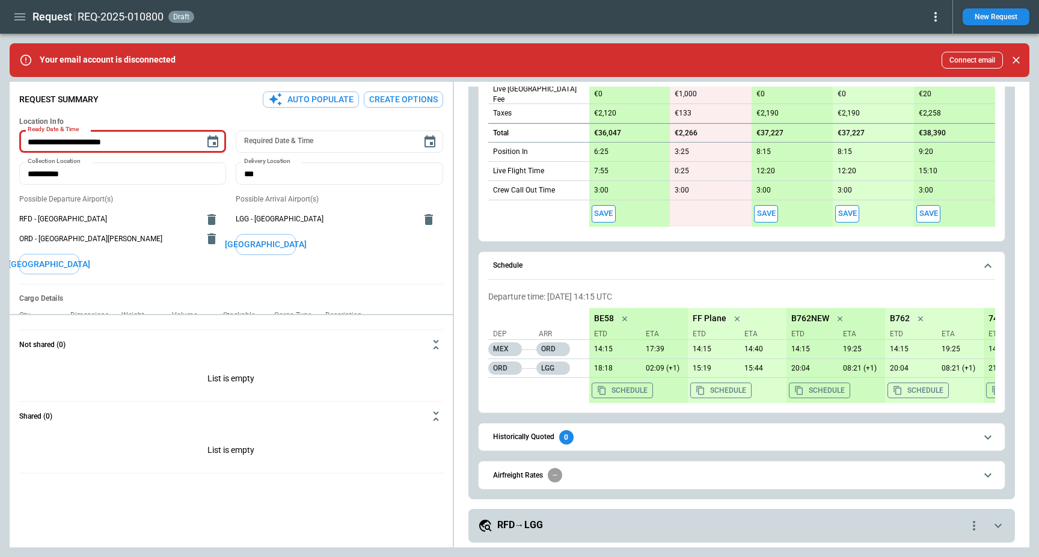
scroll to position [468, 0]
click at [590, 266] on span "Schedule" at bounding box center [734, 266] width 483 height 8
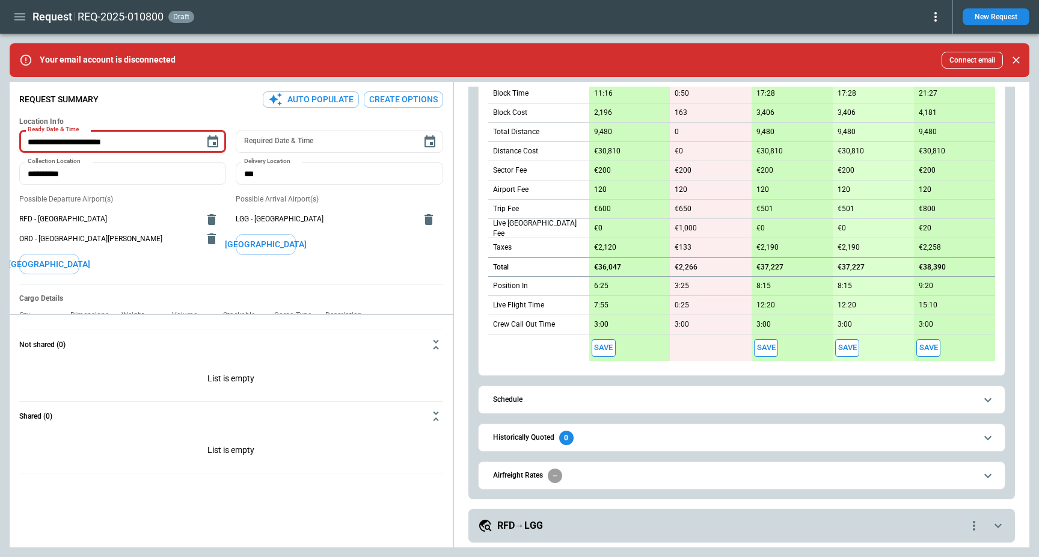
scroll to position [334, 0]
click at [530, 466] on button "Airfreight Rates" at bounding box center [741, 475] width 507 height 27
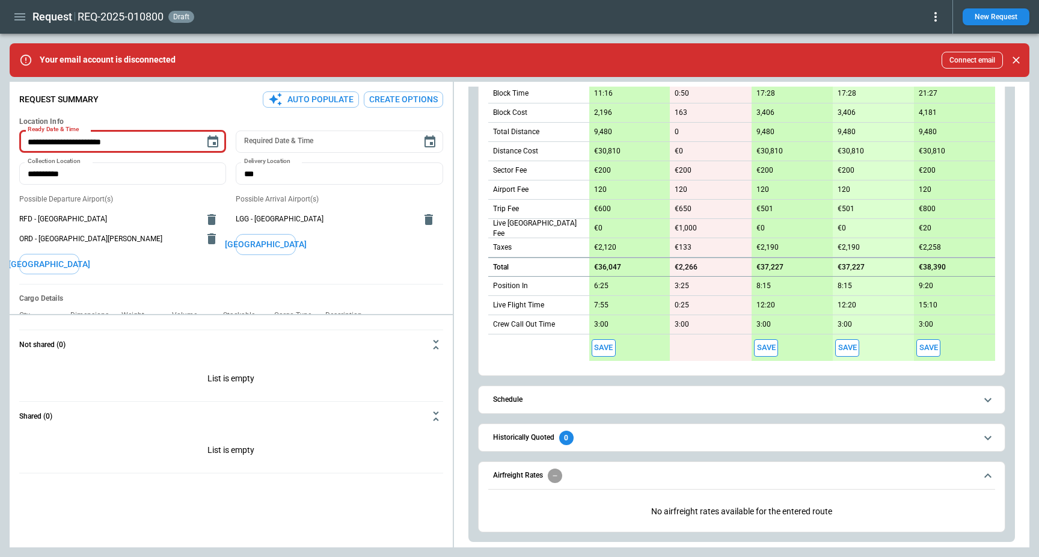
click at [530, 466] on button "Airfreight Rates" at bounding box center [741, 476] width 507 height 28
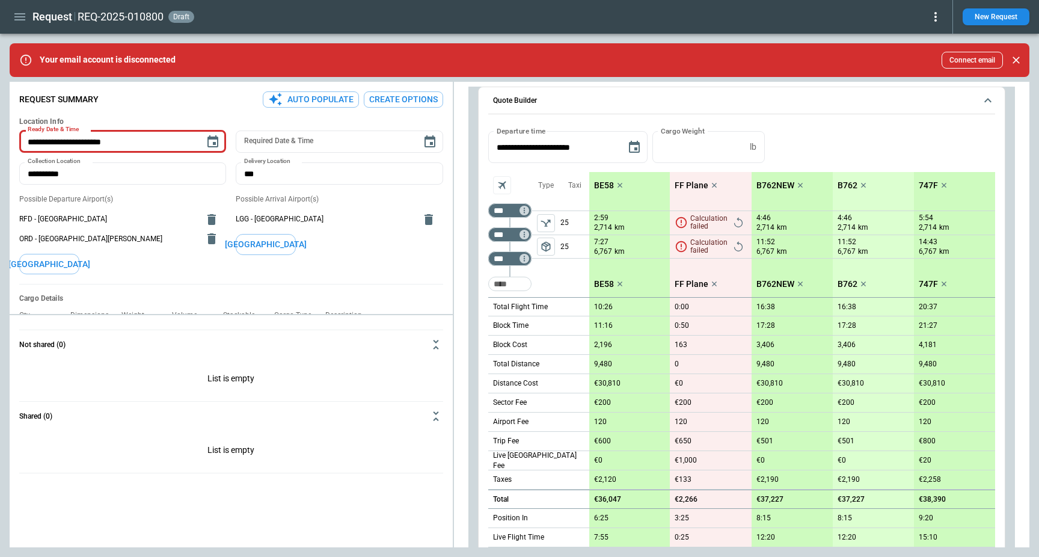
scroll to position [0, 0]
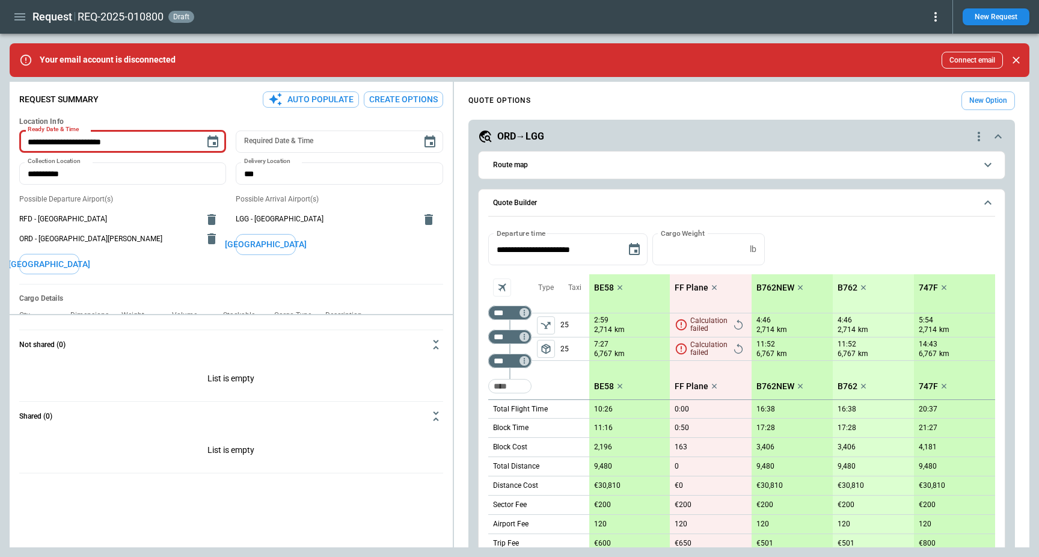
click at [599, 201] on span "Quote Builder" at bounding box center [734, 203] width 483 height 8
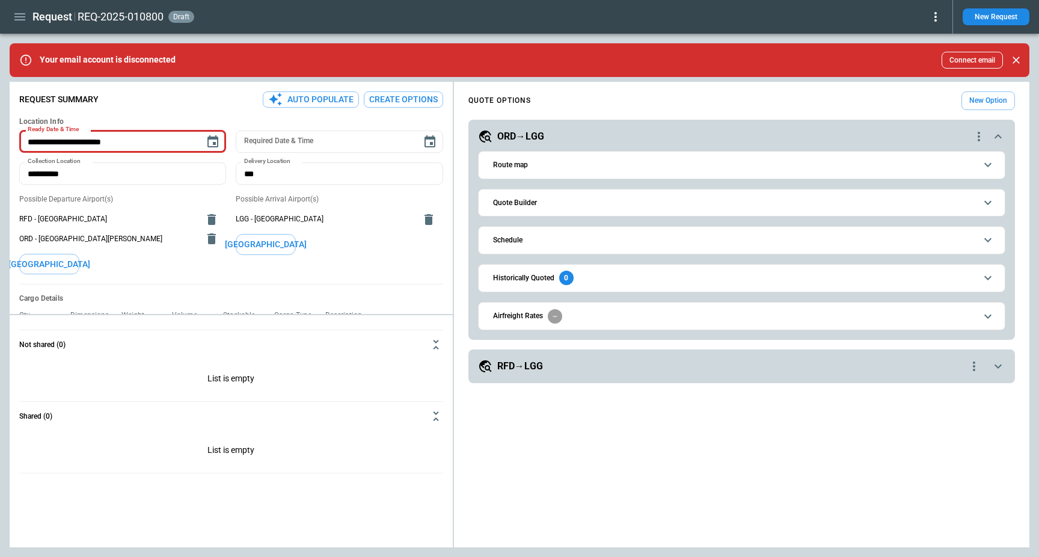
click at [592, 349] on div "**********" at bounding box center [741, 366] width 546 height 34
click at [591, 368] on div "RFD→LGG" at bounding box center [722, 366] width 489 height 14
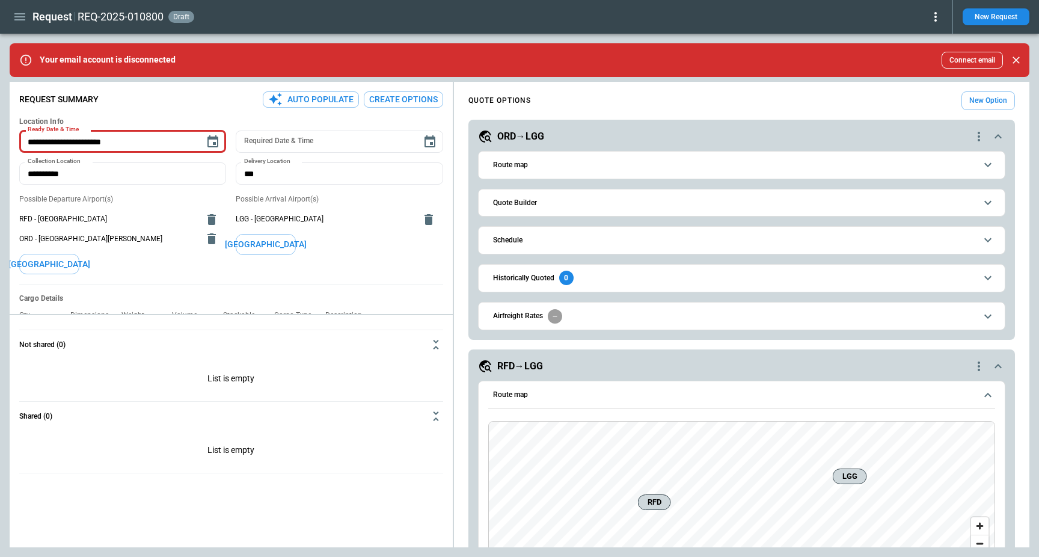
click at [591, 406] on button "Route map" at bounding box center [741, 395] width 507 height 28
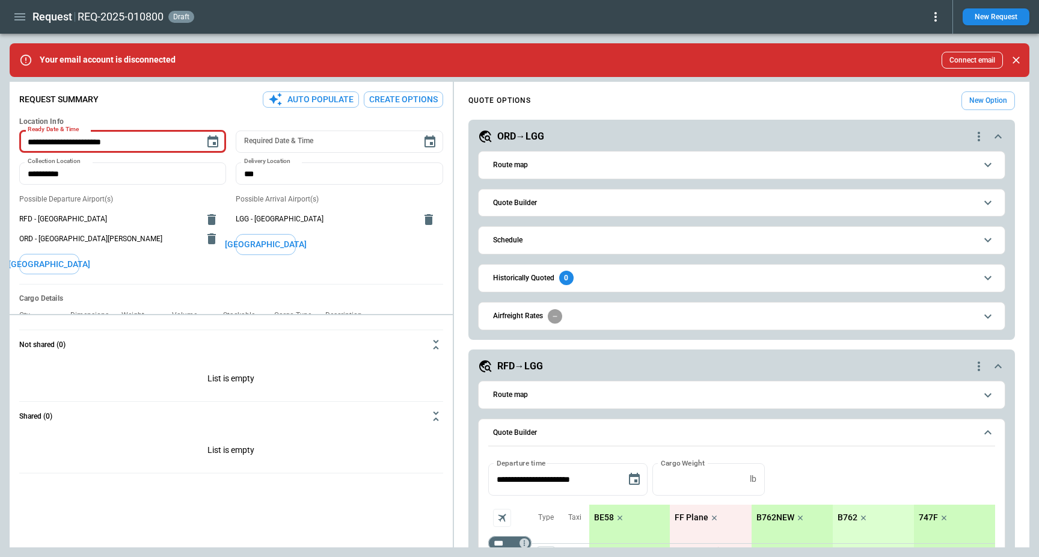
click at [591, 427] on button "Quote Builder" at bounding box center [741, 433] width 507 height 28
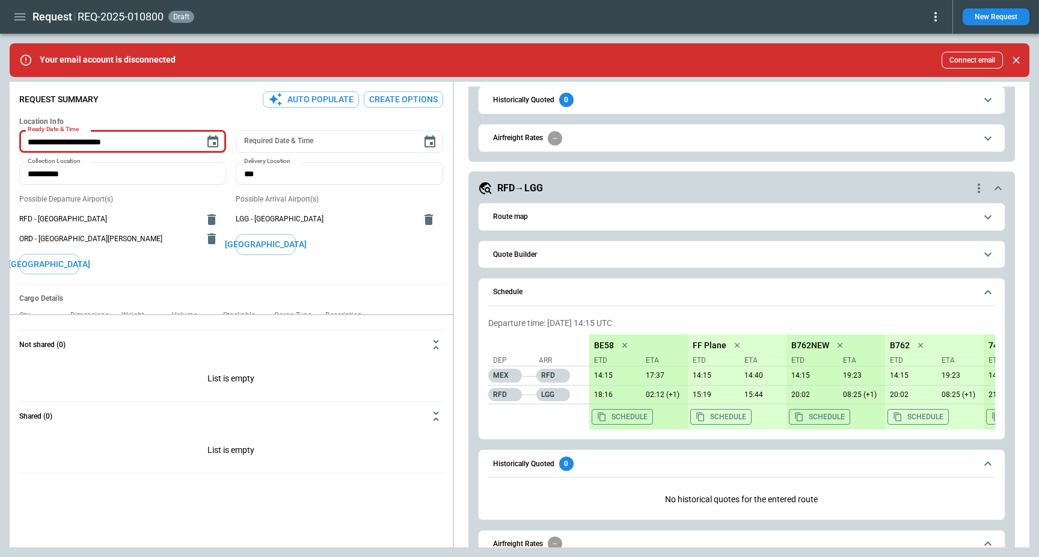
scroll to position [181, 0]
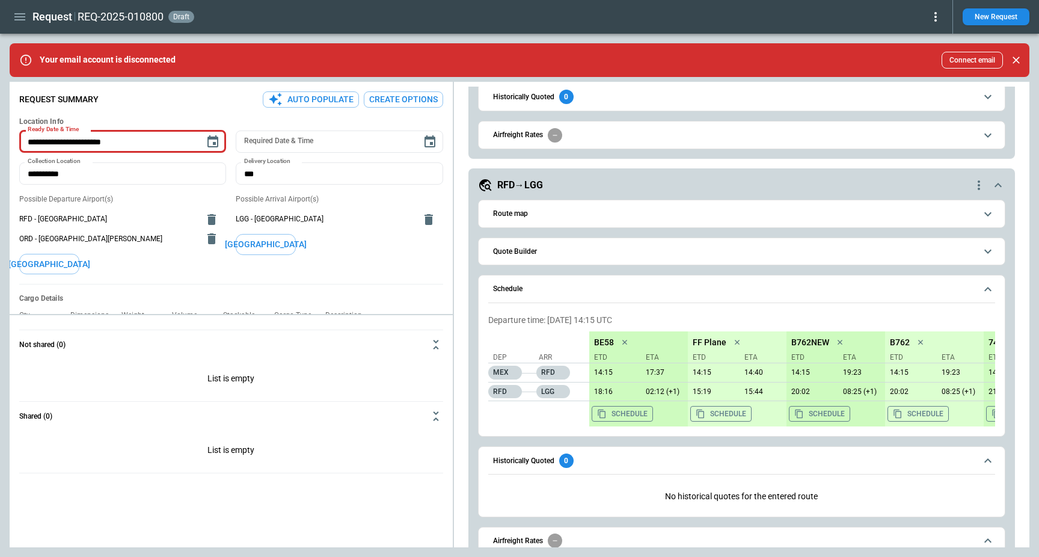
click at [598, 287] on span "Schedule" at bounding box center [734, 289] width 483 height 8
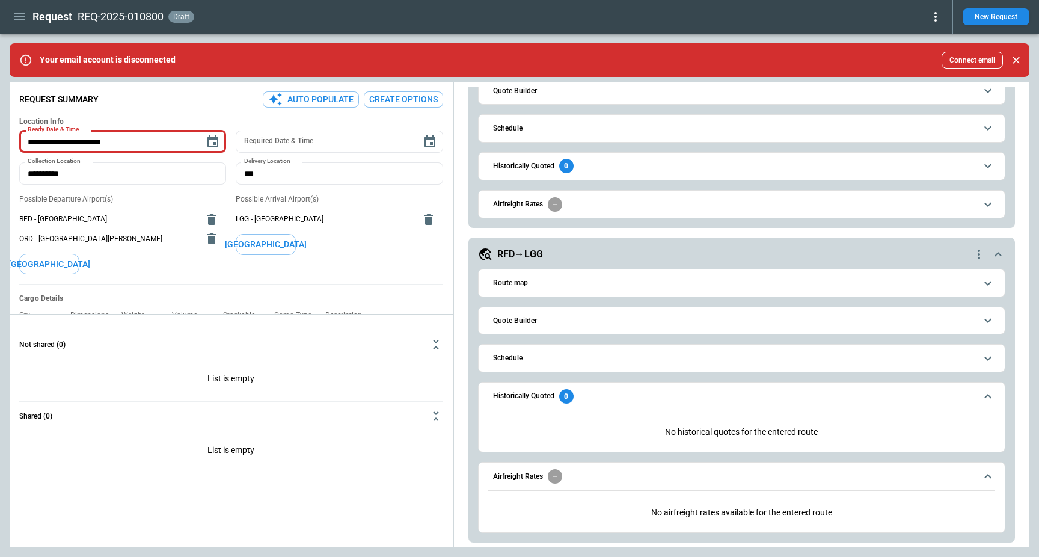
click at [604, 392] on span "Historically Quoted 0" at bounding box center [734, 396] width 483 height 14
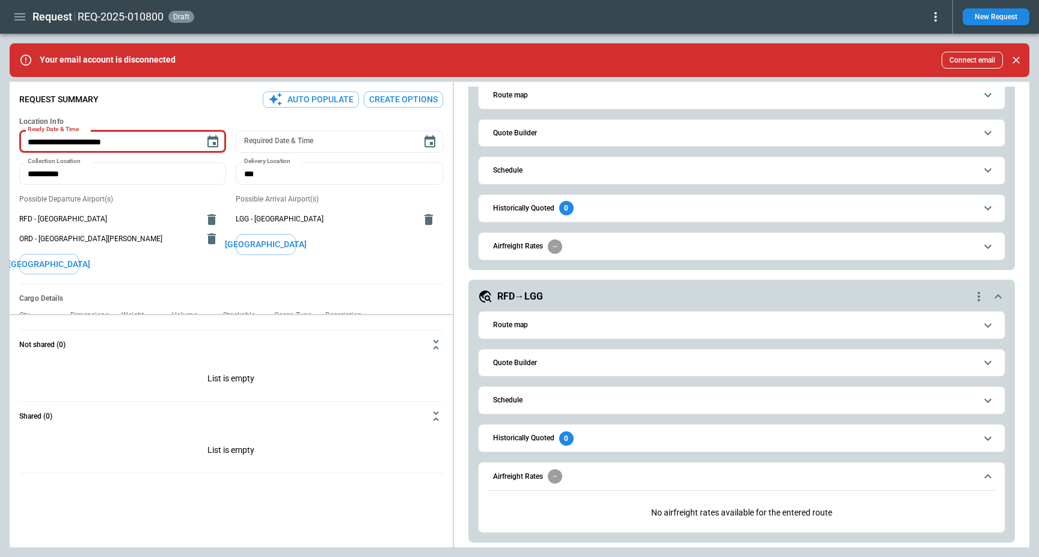
scroll to position [70, 0]
click at [605, 478] on span "Airfreight Rates" at bounding box center [734, 476] width 483 height 14
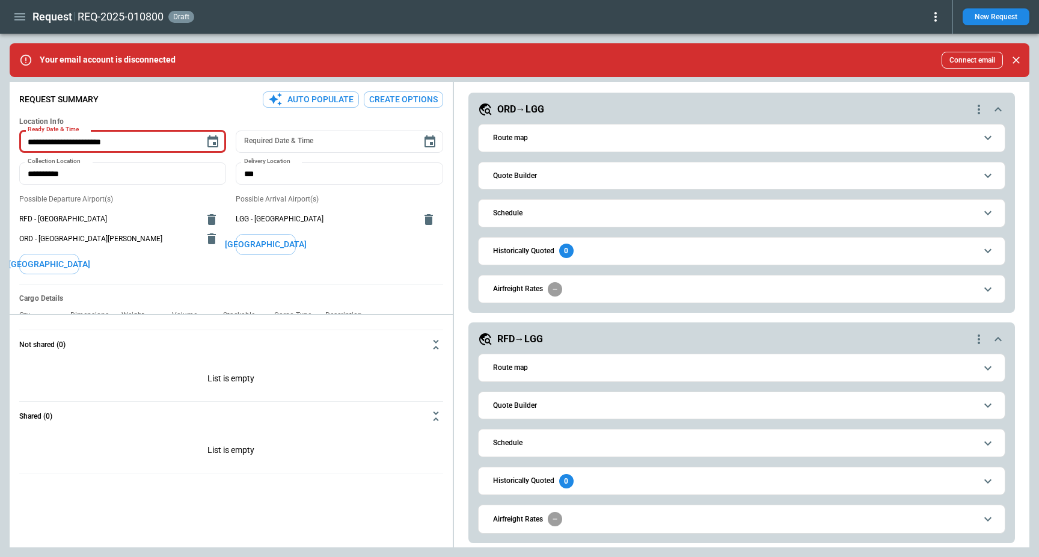
scroll to position [0, 0]
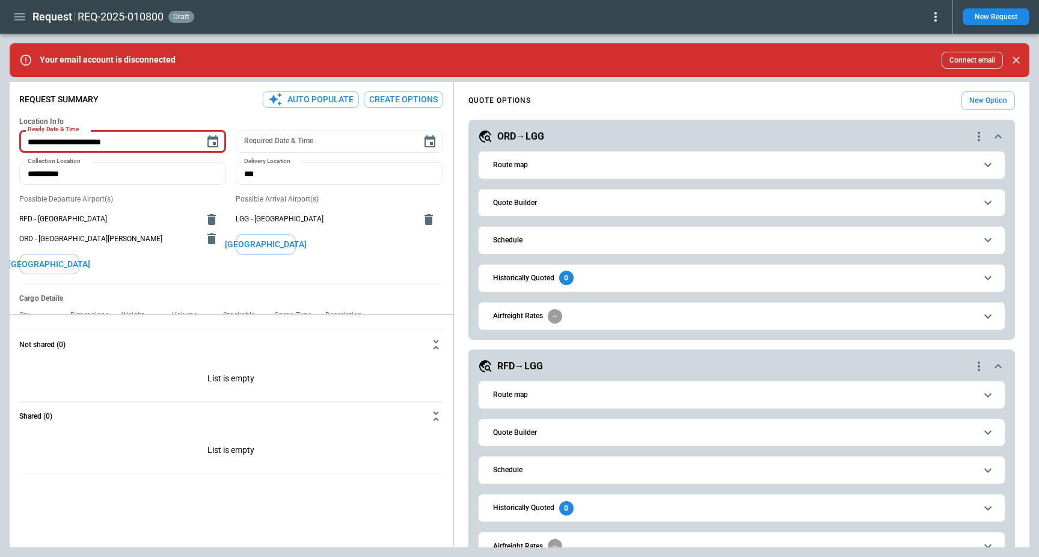
click at [979, 138] on icon "quote-option-actions" at bounding box center [978, 136] width 14 height 14
click at [979, 138] on div at bounding box center [519, 278] width 1039 height 557
click at [571, 370] on div "RFD→LGG" at bounding box center [724, 366] width 493 height 14
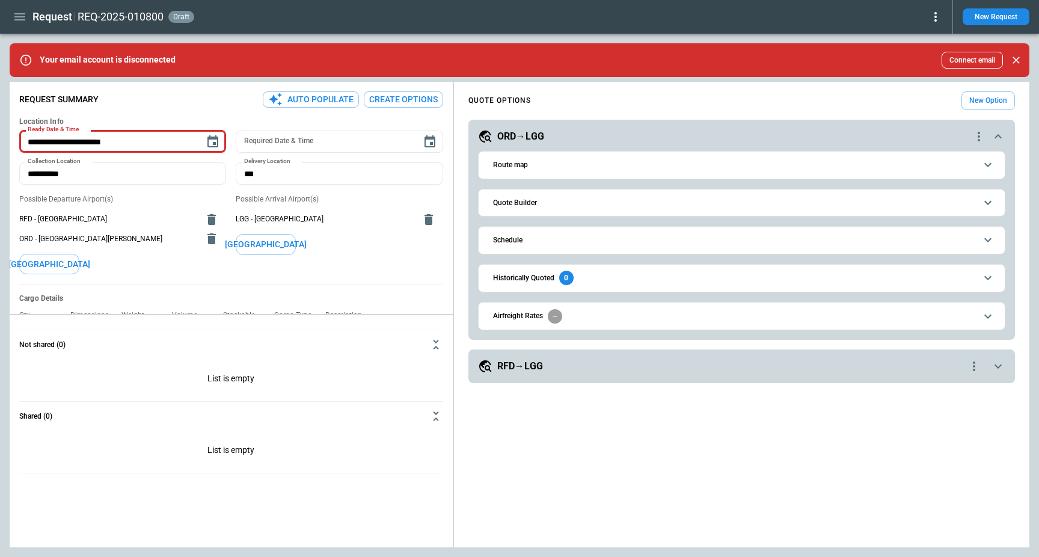
click at [549, 164] on span "Route map" at bounding box center [734, 165] width 483 height 8
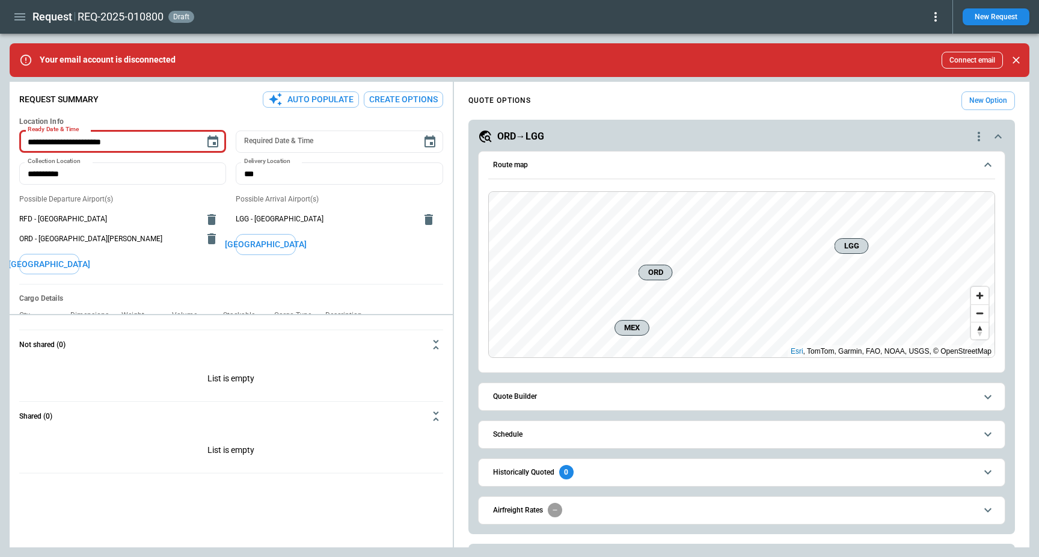
click at [549, 164] on span "Route map" at bounding box center [734, 165] width 483 height 8
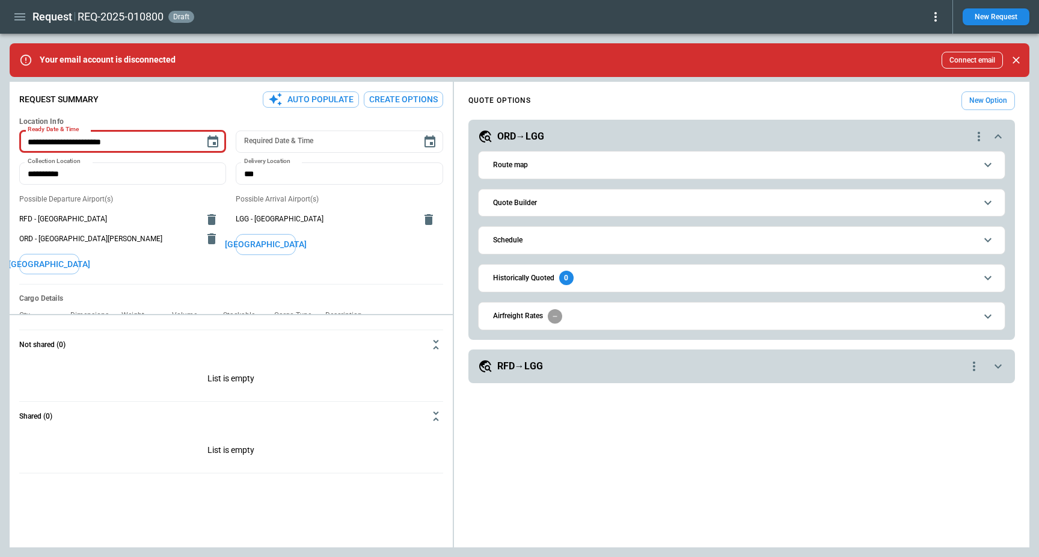
click at [555, 358] on div "**********" at bounding box center [741, 366] width 546 height 34
click at [519, 369] on h5 "RFD→LGG" at bounding box center [520, 365] width 46 height 13
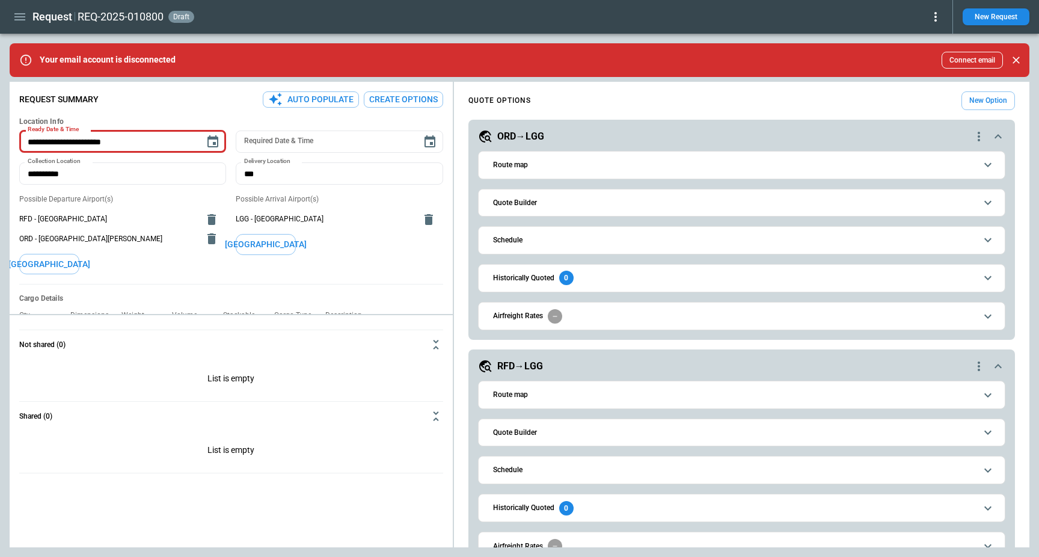
click at [534, 399] on button "Route map" at bounding box center [741, 394] width 507 height 27
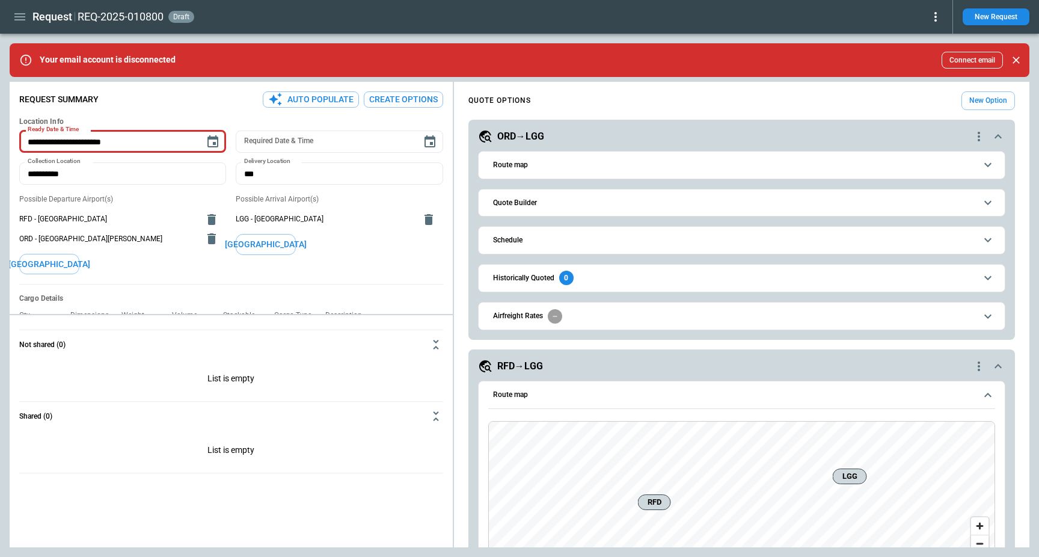
click at [534, 399] on button "Route map" at bounding box center [741, 395] width 507 height 28
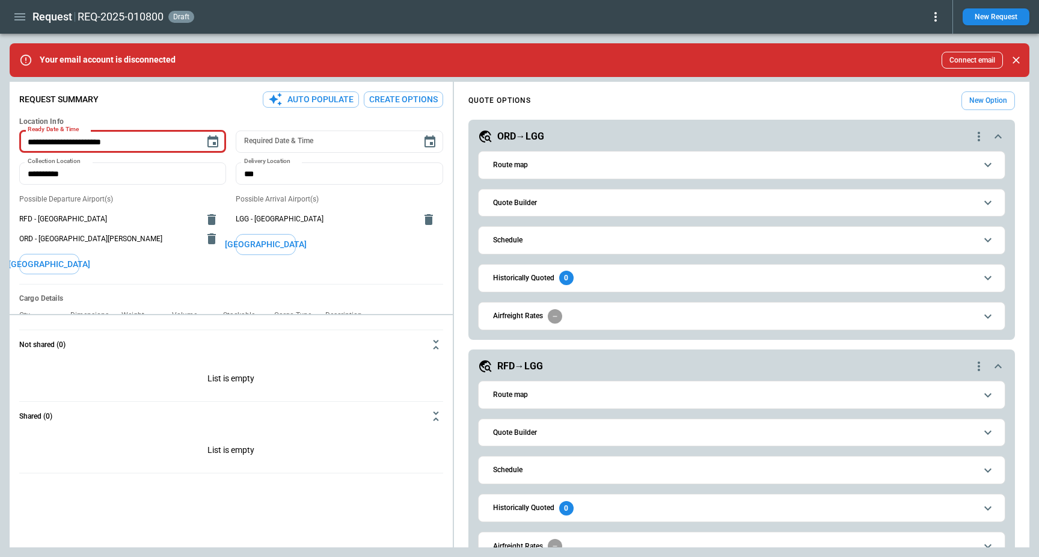
scroll to position [27, 0]
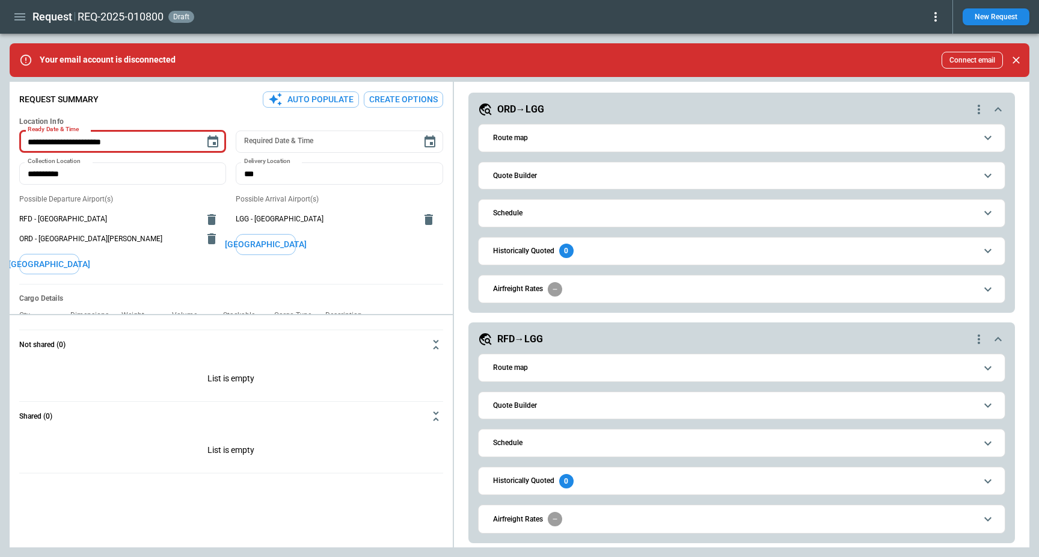
click at [570, 108] on div "ORD→LGG" at bounding box center [724, 109] width 493 height 14
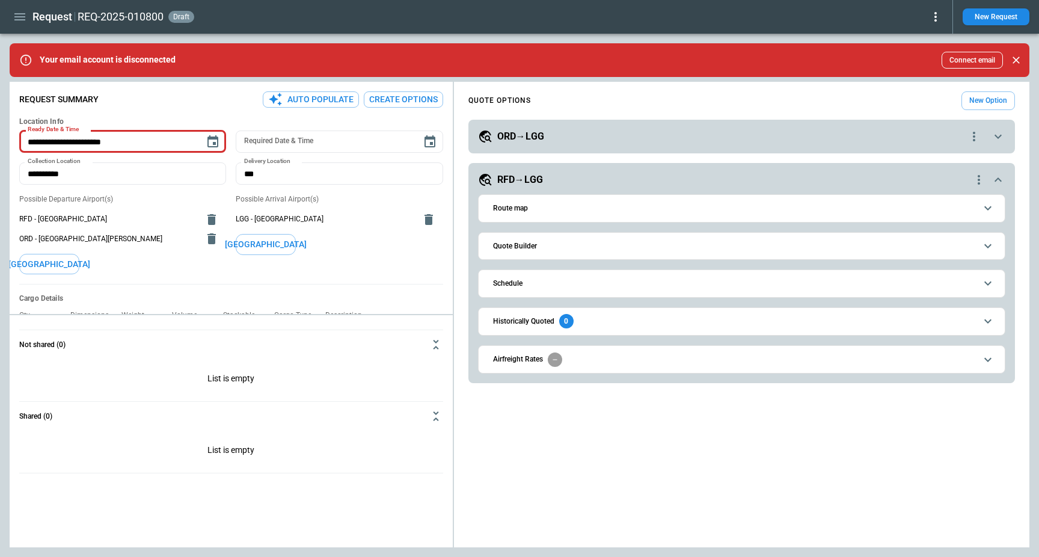
scroll to position [0, 0]
click at [557, 139] on div "ORD→LGG" at bounding box center [722, 136] width 489 height 14
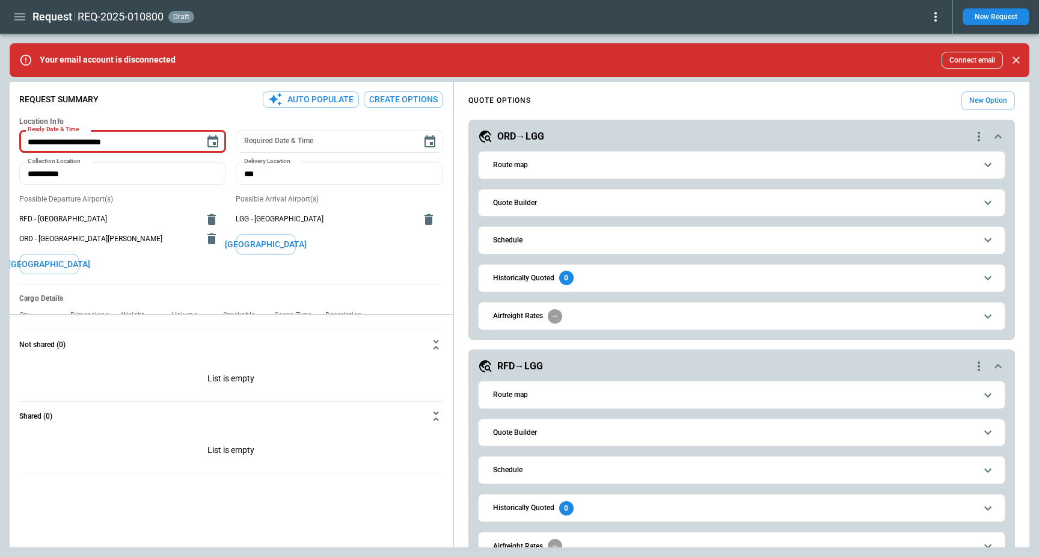
click at [546, 197] on button "Quote Builder" at bounding box center [741, 202] width 507 height 27
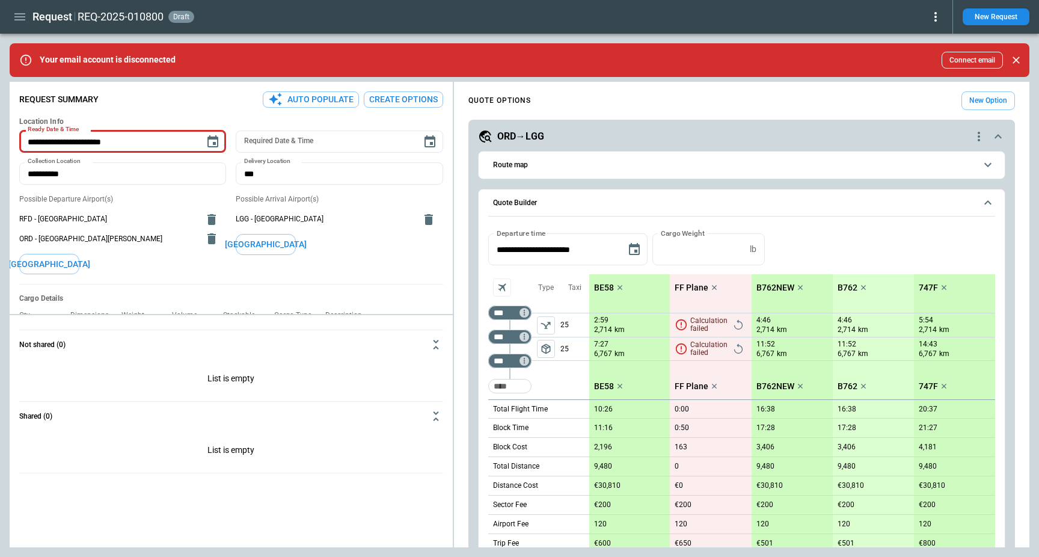
click at [546, 197] on button "Quote Builder" at bounding box center [741, 203] width 507 height 28
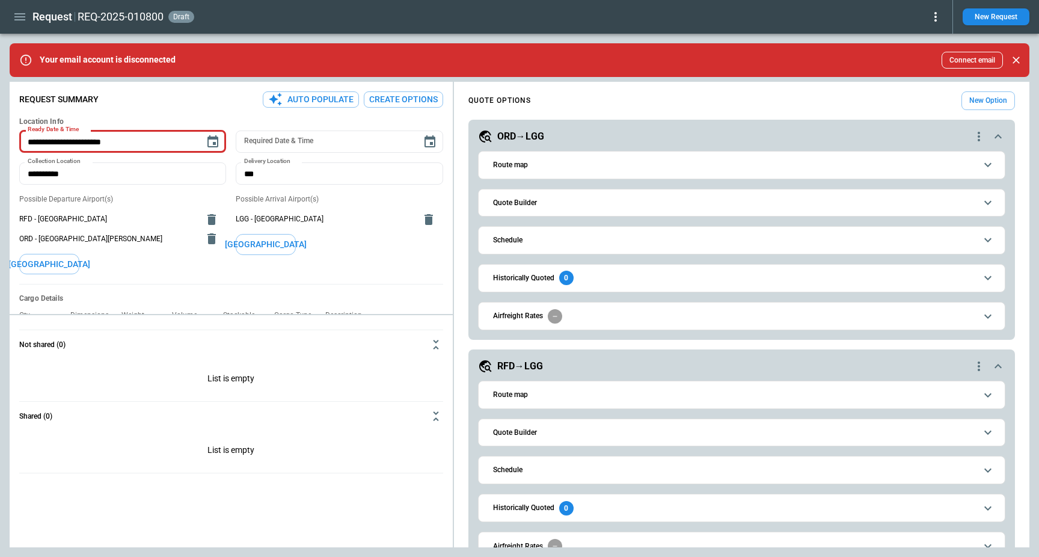
click at [540, 130] on h5 "ORD→LGG" at bounding box center [520, 136] width 47 height 13
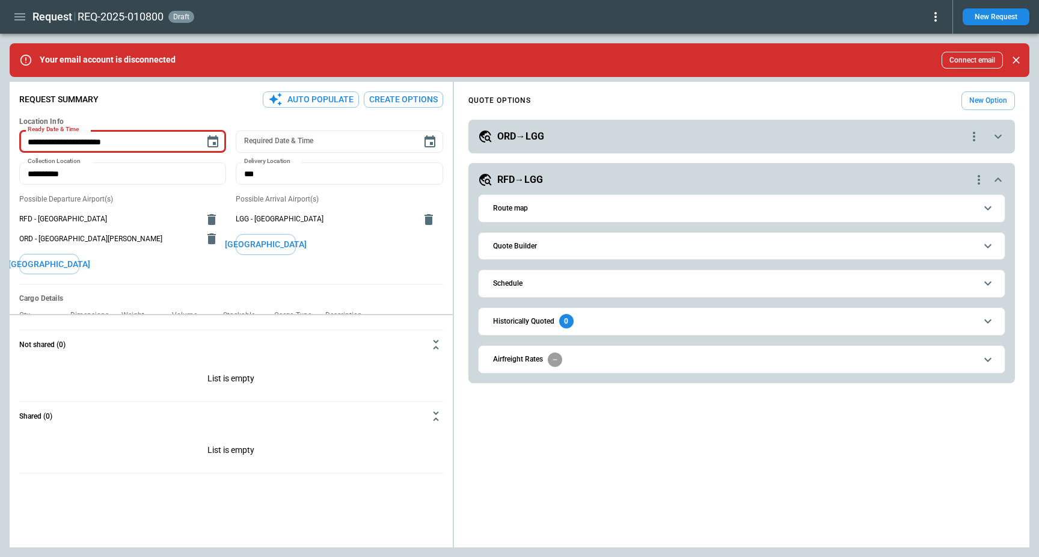
click at [539, 179] on h5 "RFD→LGG" at bounding box center [520, 179] width 46 height 13
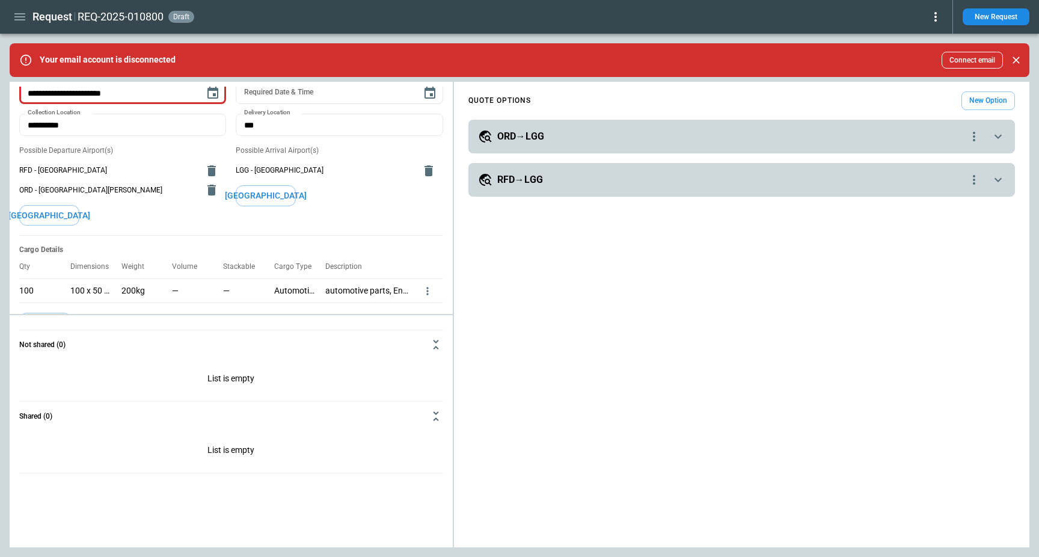
scroll to position [94, 0]
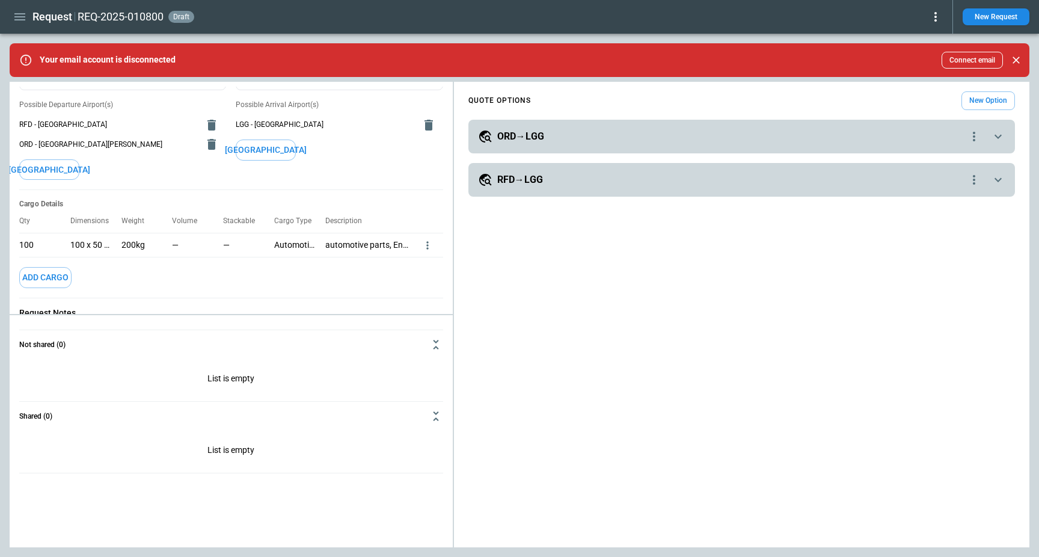
click at [424, 239] on icon "more" at bounding box center [427, 245] width 12 height 12
click at [415, 266] on li "Edit" at bounding box center [412, 264] width 42 height 17
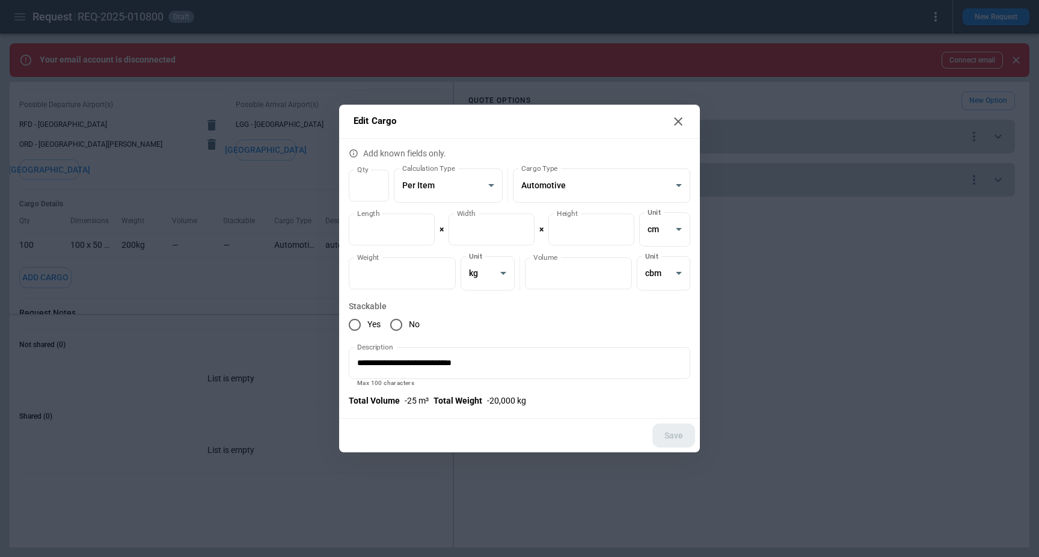
click at [681, 123] on icon at bounding box center [678, 121] width 8 height 8
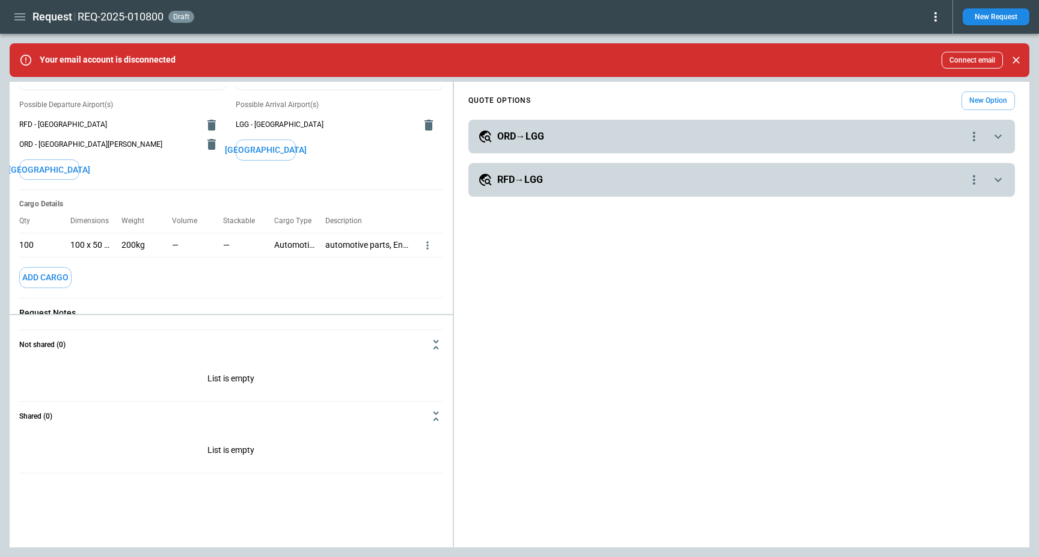
scroll to position [0, 0]
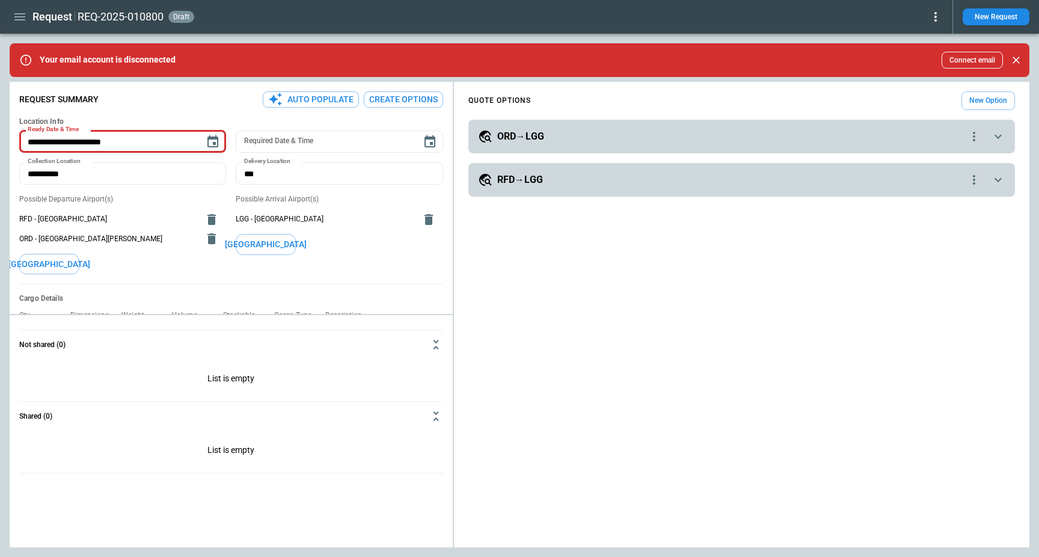
click at [933, 20] on icon at bounding box center [935, 17] width 14 height 14
click at [923, 75] on button "Decline" at bounding box center [919, 71] width 46 height 17
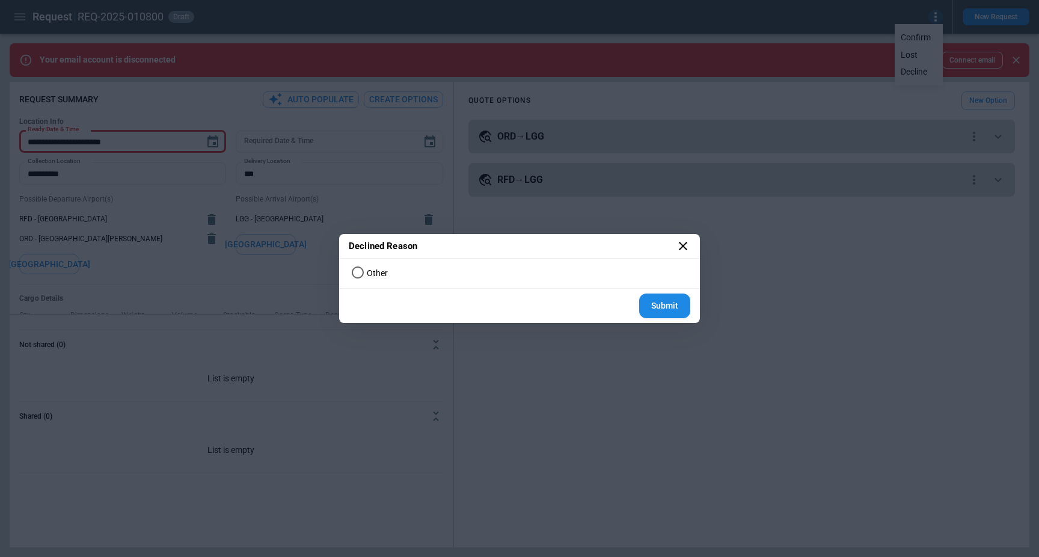
click at [551, 277] on label "Other" at bounding box center [514, 273] width 334 height 20
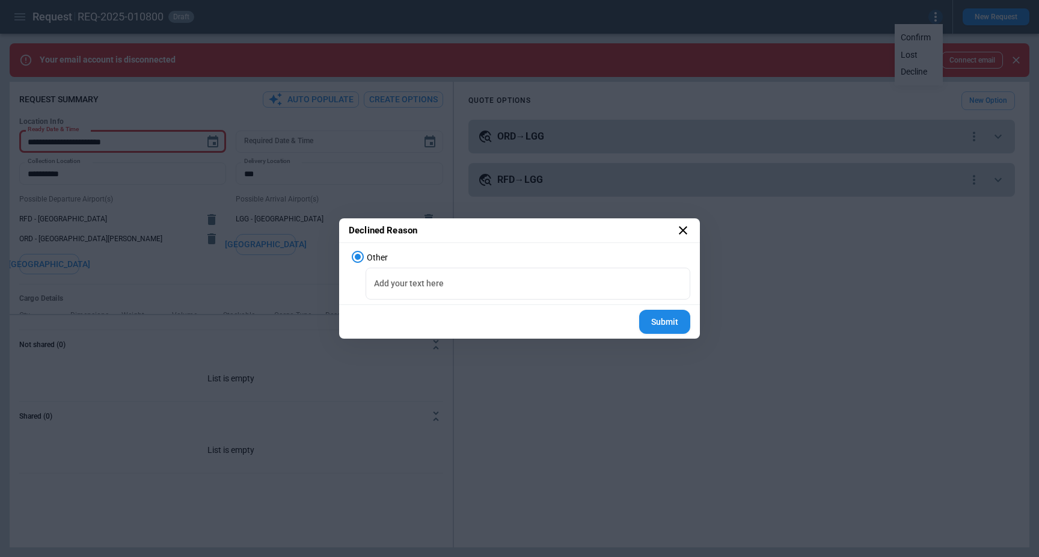
click at [684, 230] on icon at bounding box center [683, 230] width 8 height 8
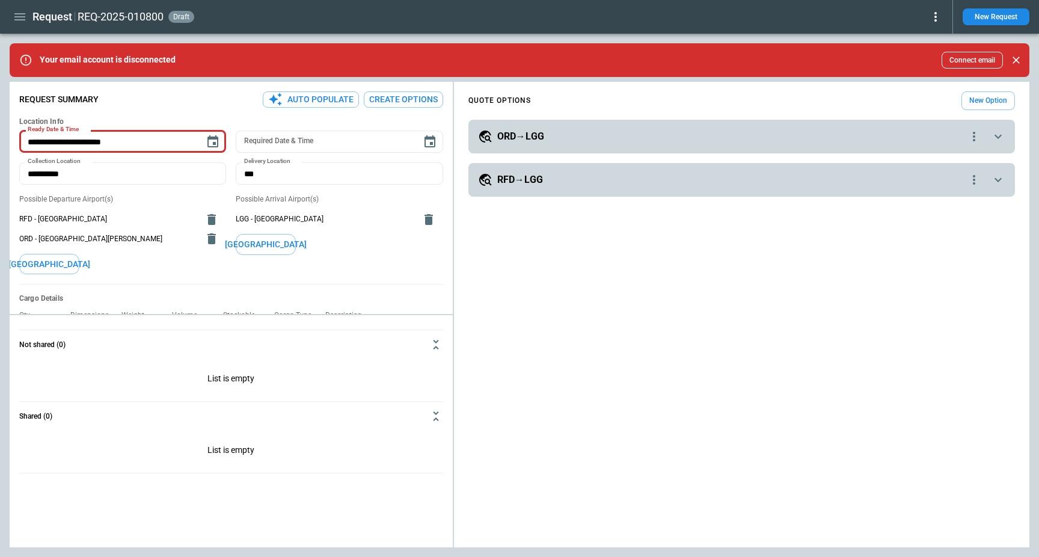
click at [16, 19] on icon "button" at bounding box center [20, 17] width 14 height 14
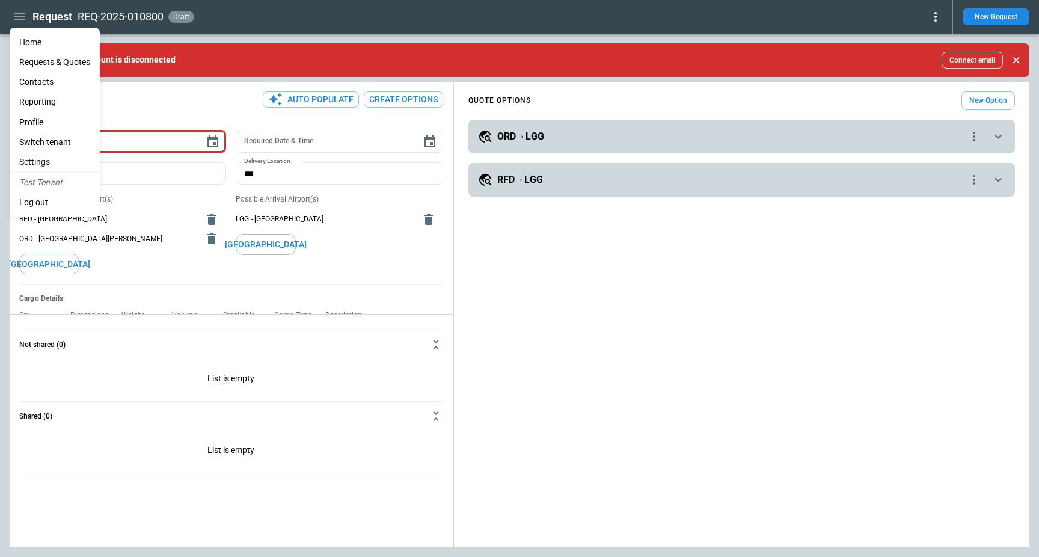
click at [38, 40] on li "Home" at bounding box center [55, 42] width 90 height 20
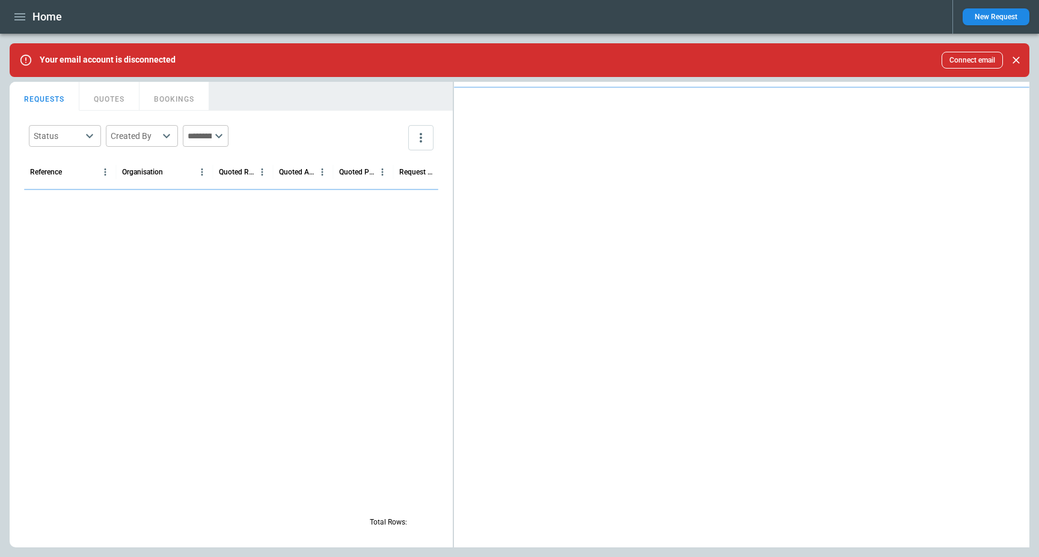
click at [582, 22] on div "Home" at bounding box center [476, 17] width 933 height 21
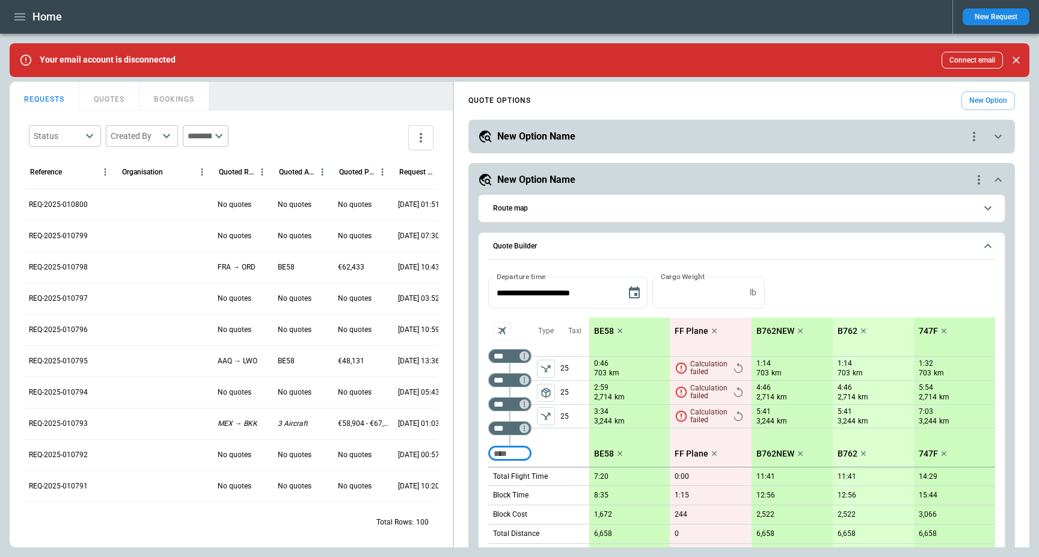
click at [19, 20] on icon "button" at bounding box center [19, 16] width 11 height 7
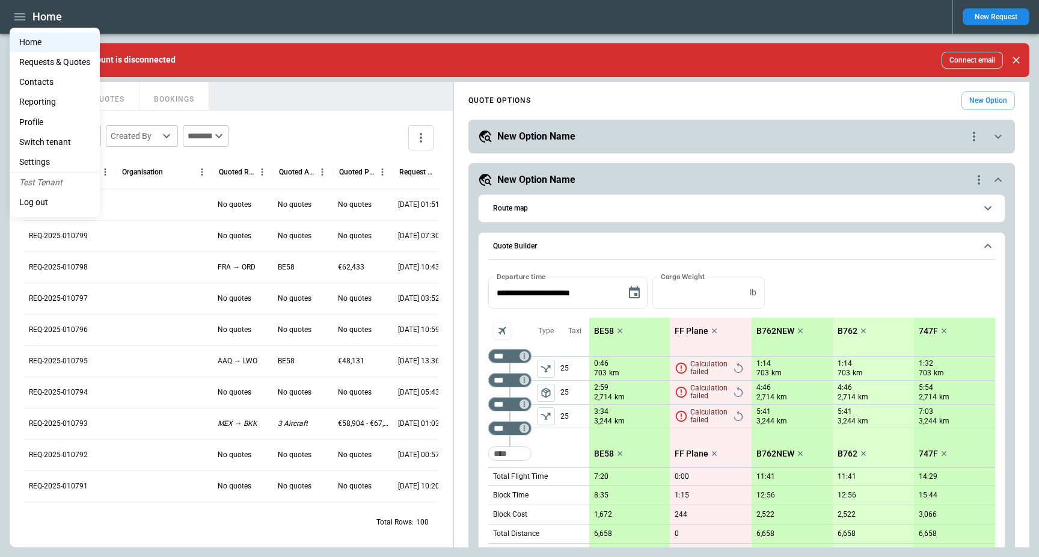
click at [44, 168] on li "Settings" at bounding box center [55, 162] width 90 height 20
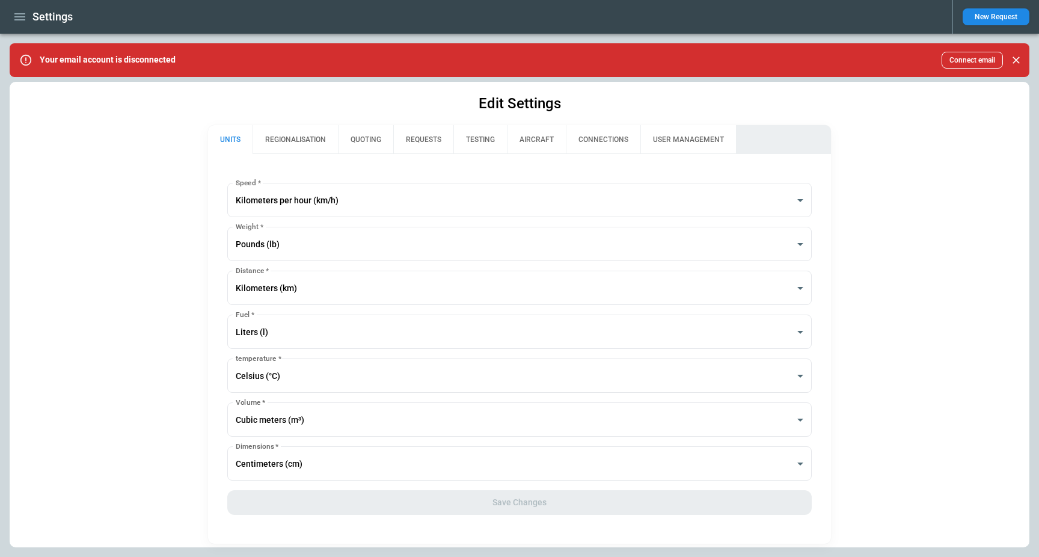
click at [666, 139] on button "USER MANAGEMENT" at bounding box center [688, 139] width 96 height 29
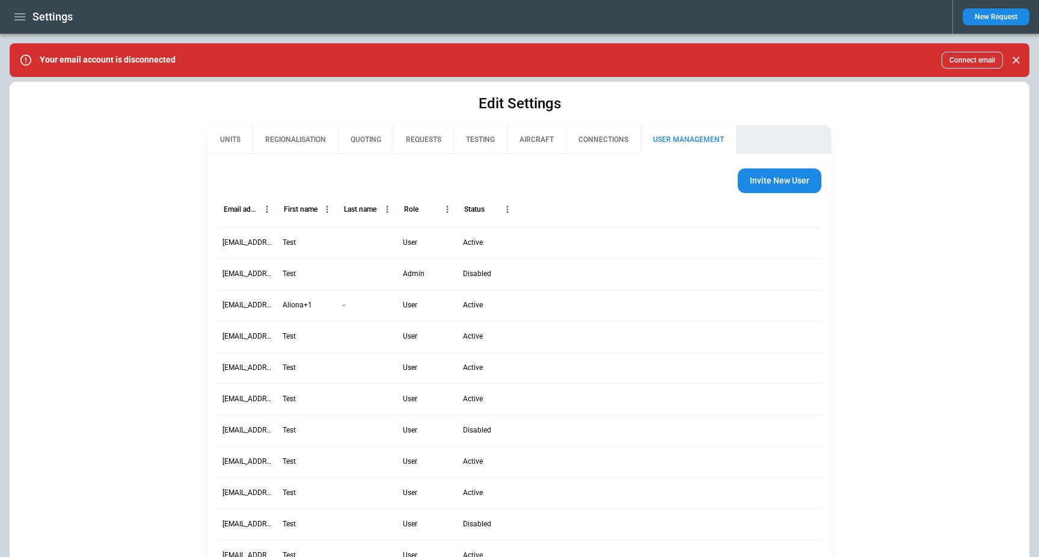
click at [600, 133] on button "CONNECTIONS" at bounding box center [603, 139] width 75 height 29
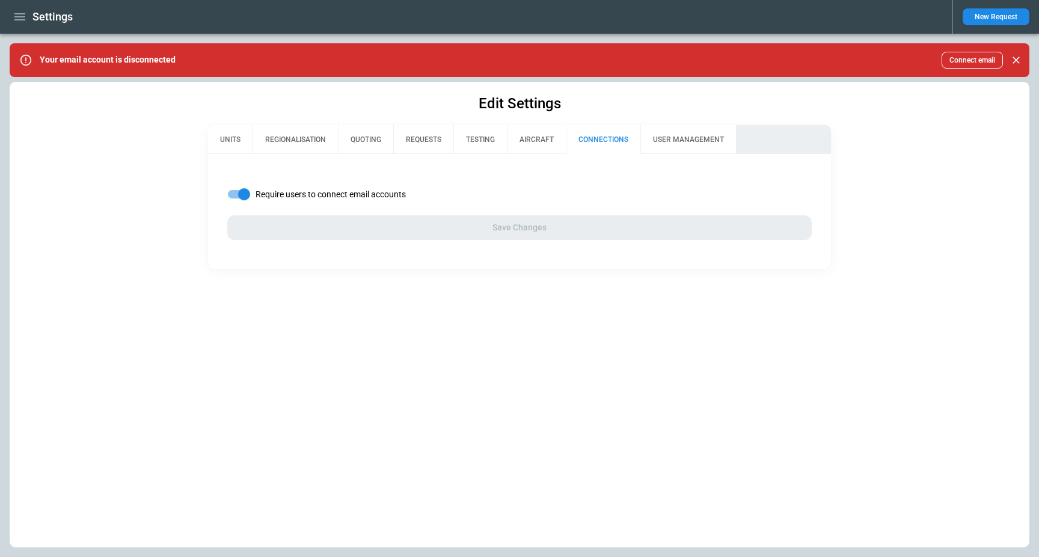
click at [538, 137] on button "AIRCRAFT" at bounding box center [536, 139] width 59 height 29
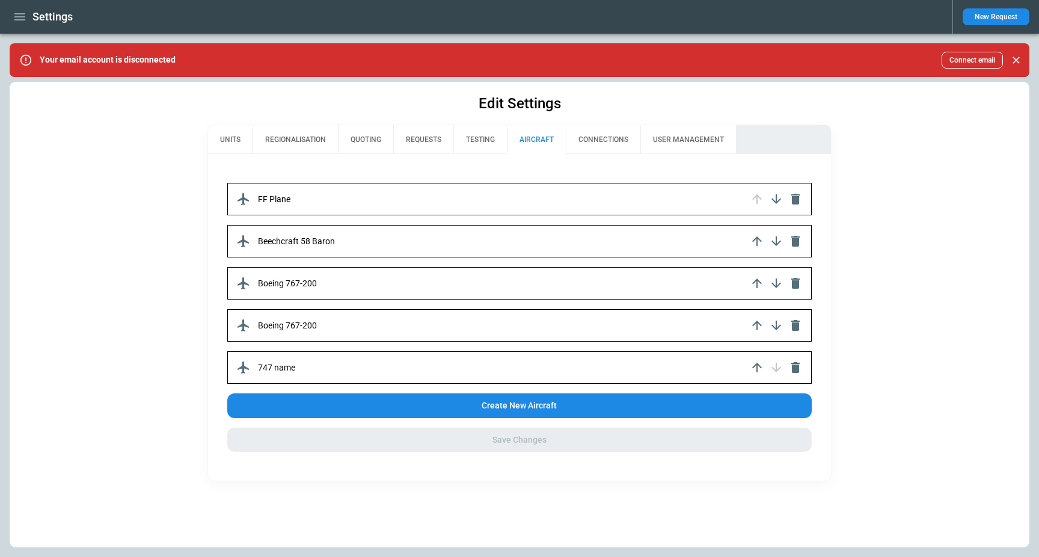
click at [447, 195] on div "FF Plane" at bounding box center [519, 199] width 585 height 32
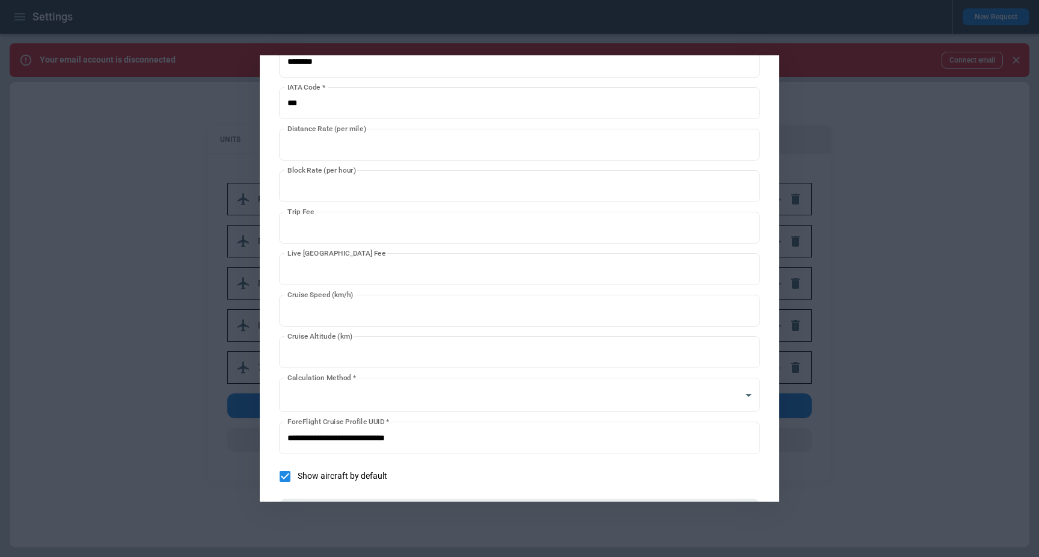
scroll to position [173, 0]
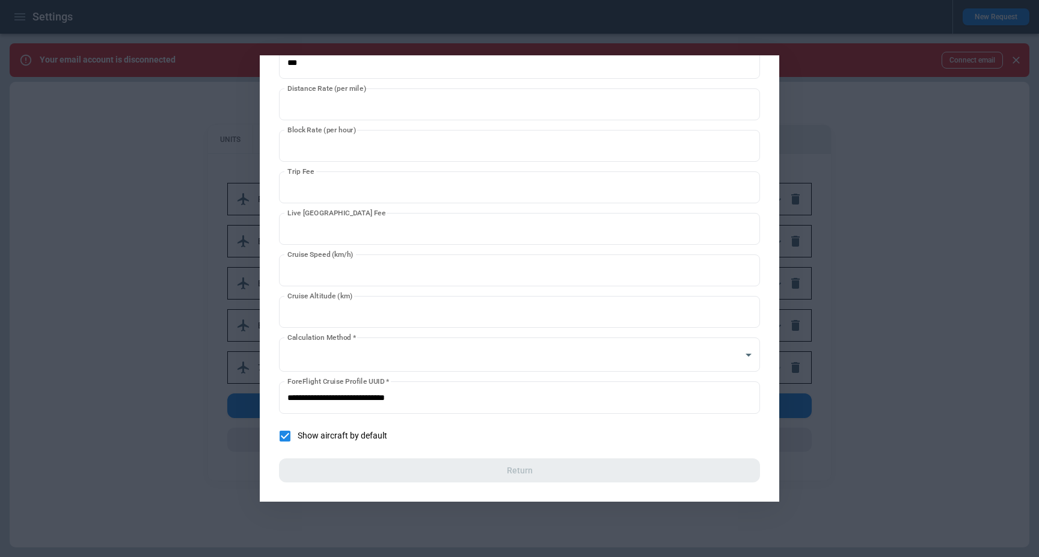
click at [150, 312] on div at bounding box center [519, 278] width 1039 height 557
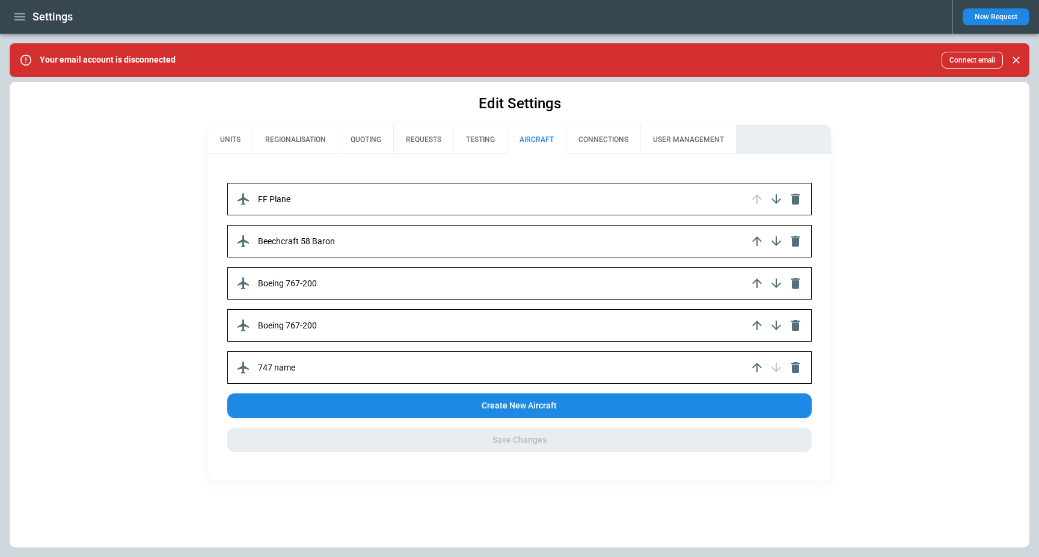
click at [481, 142] on button "TESTING" at bounding box center [479, 139] width 53 height 29
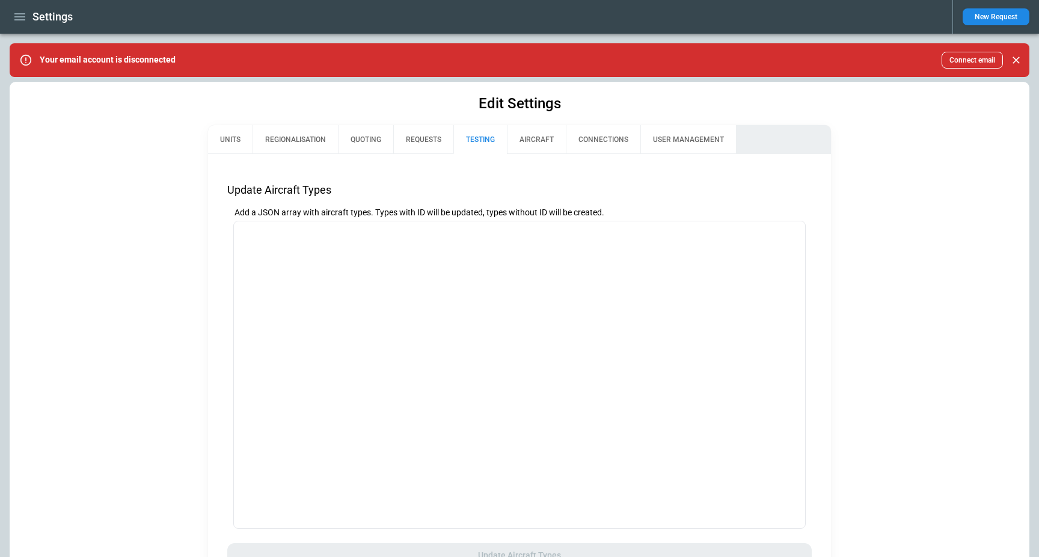
click at [537, 139] on button "AIRCRAFT" at bounding box center [536, 139] width 59 height 29
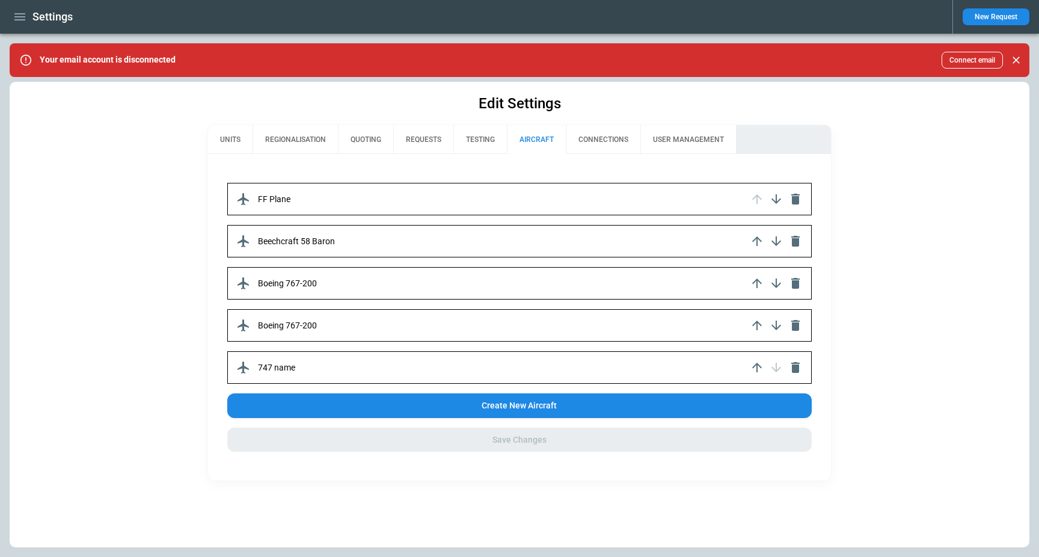
click at [485, 138] on button "TESTING" at bounding box center [479, 139] width 53 height 29
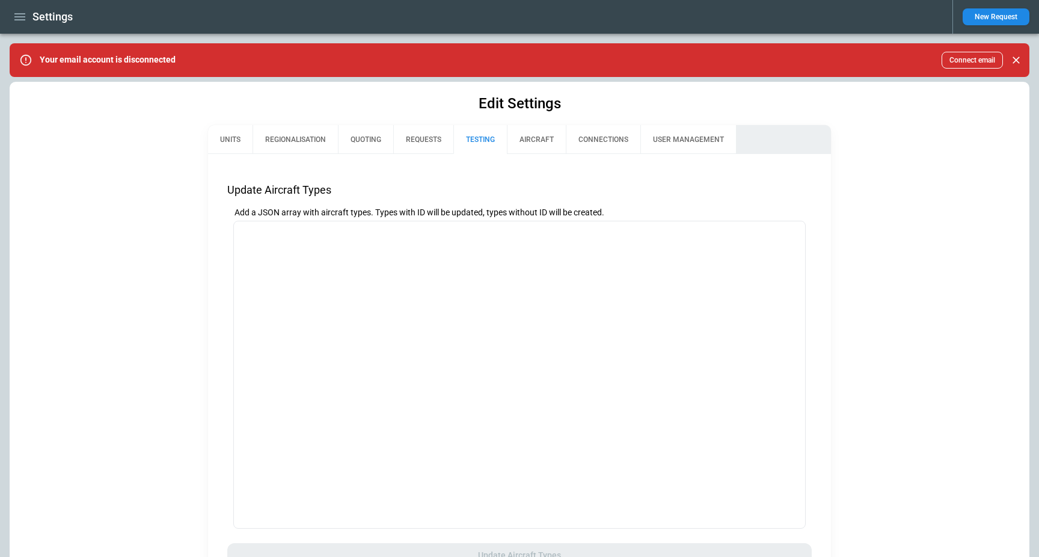
click at [420, 141] on button "REQUESTS" at bounding box center [423, 139] width 60 height 29
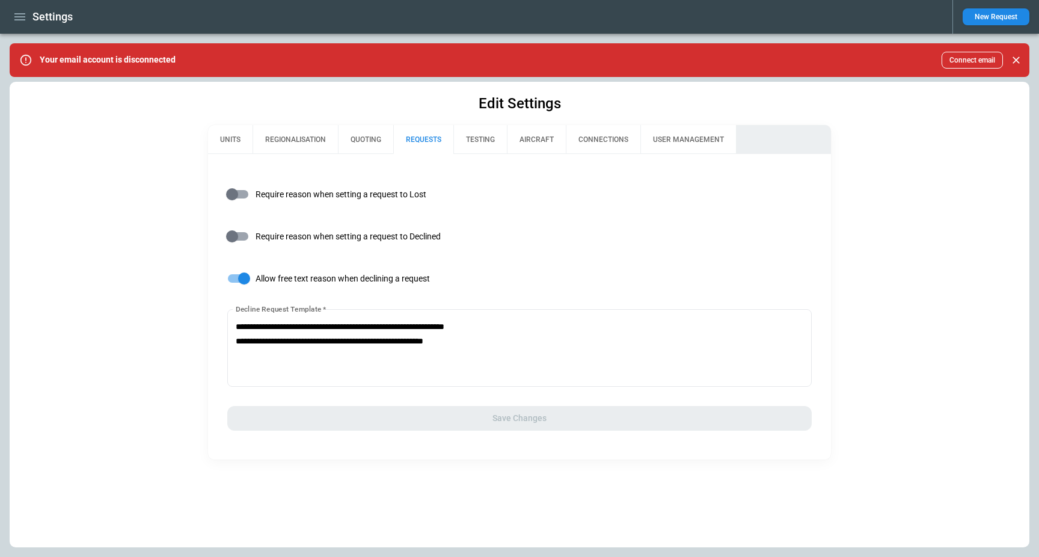
click at [361, 145] on button "QUOTING" at bounding box center [365, 139] width 55 height 29
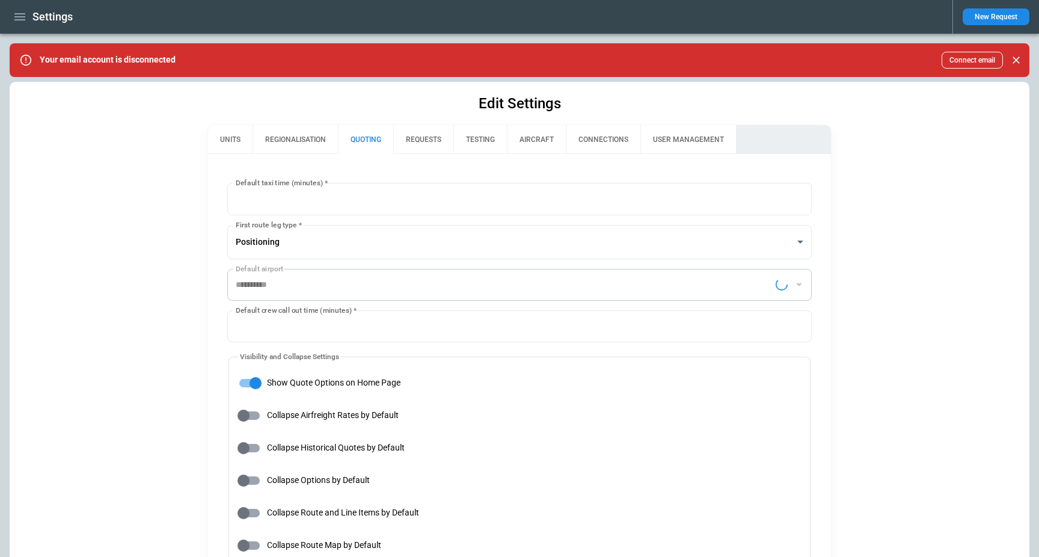
type input "**********"
click at [296, 142] on button "REGIONALISATION" at bounding box center [294, 139] width 85 height 29
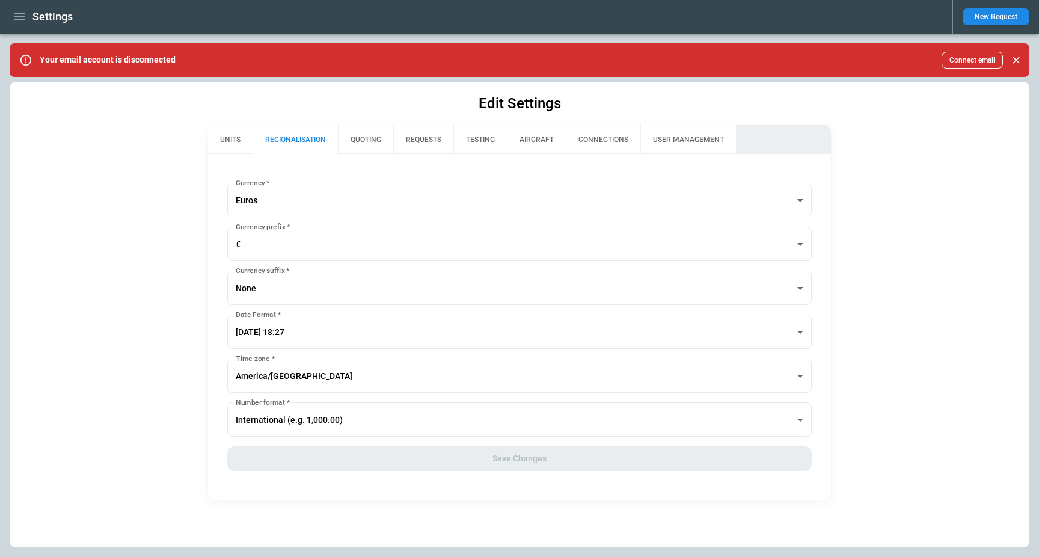
click at [217, 138] on button "UNITS" at bounding box center [230, 139] width 44 height 29
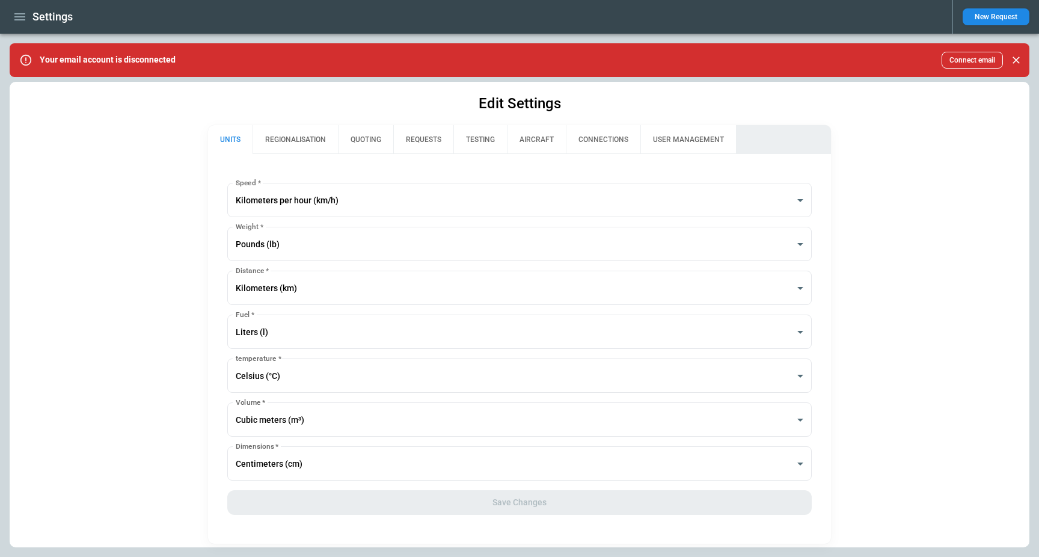
click at [13, 17] on icon "button" at bounding box center [20, 17] width 14 height 14
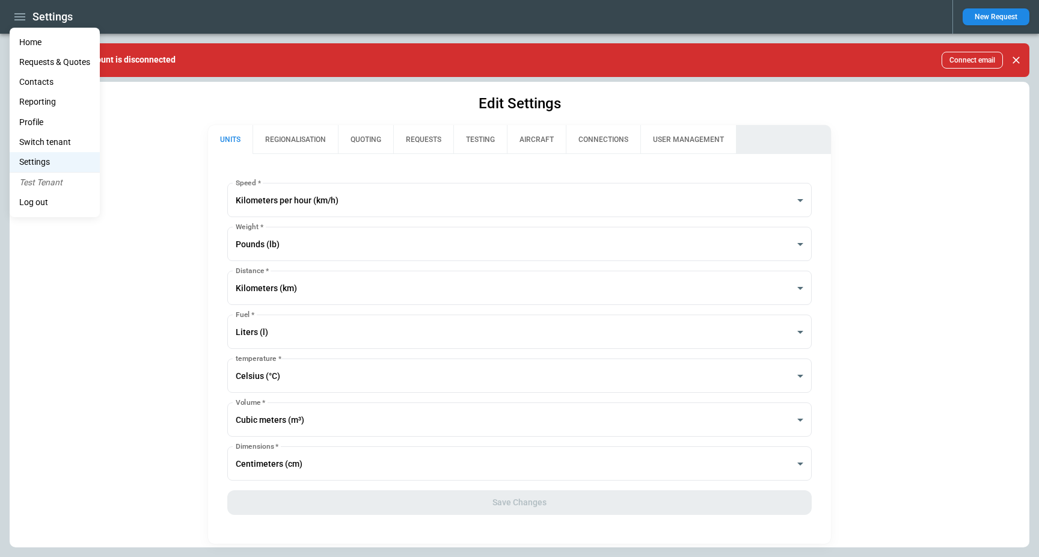
click at [182, 31] on div at bounding box center [519, 278] width 1039 height 557
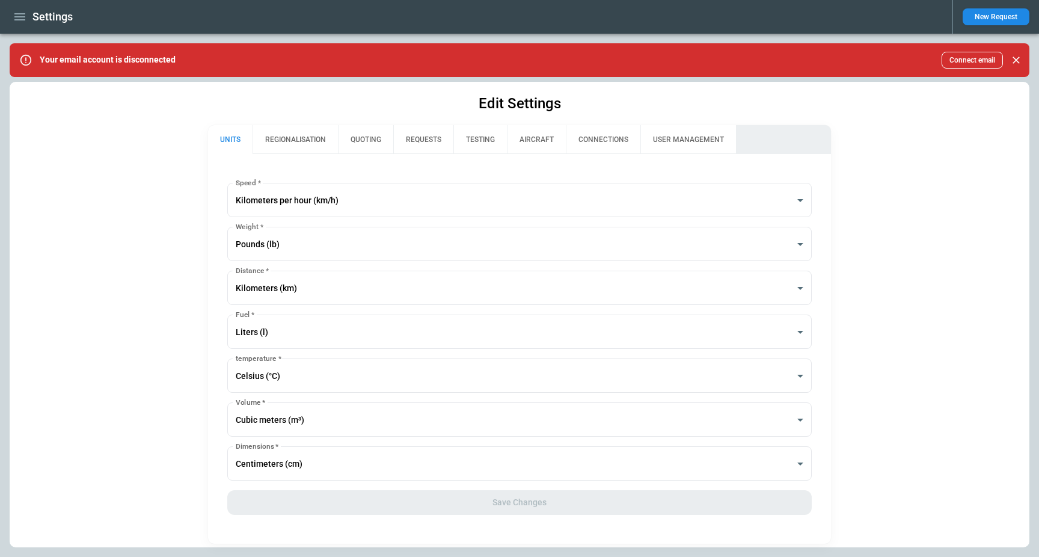
click at [989, 61] on button "Connect email" at bounding box center [971, 60] width 61 height 17
